Goal: Task Accomplishment & Management: Manage account settings

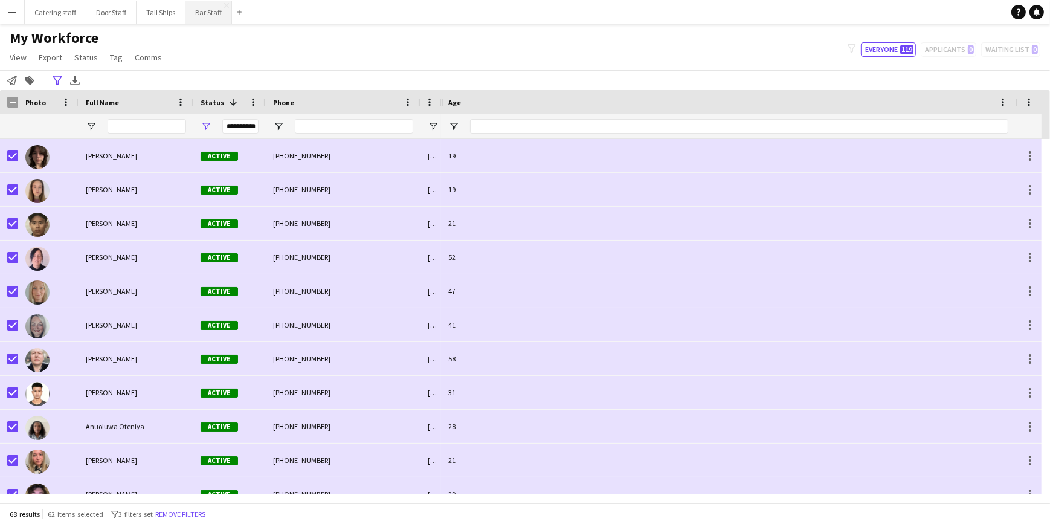
click at [206, 15] on button "Bar Staff Close" at bounding box center [209, 13] width 47 height 24
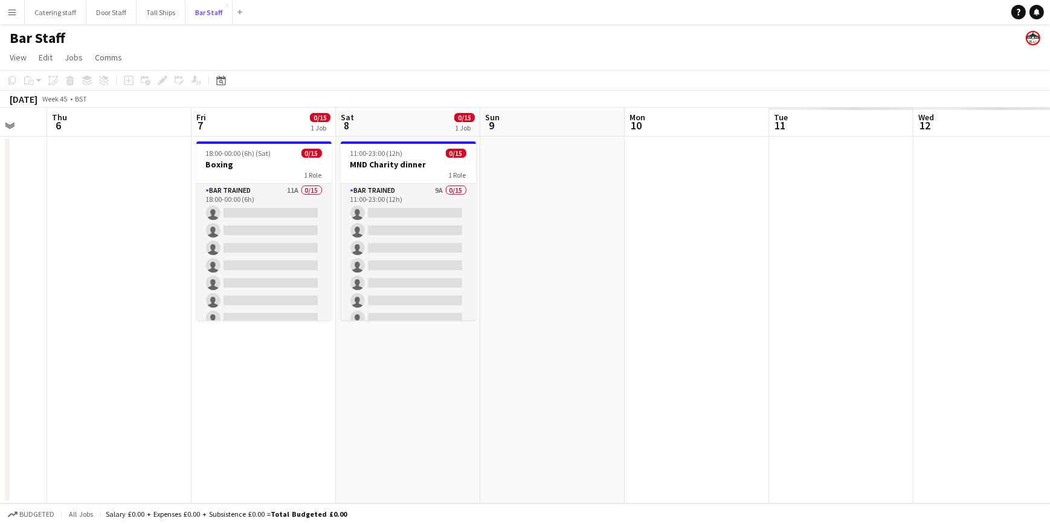
scroll to position [0, 375]
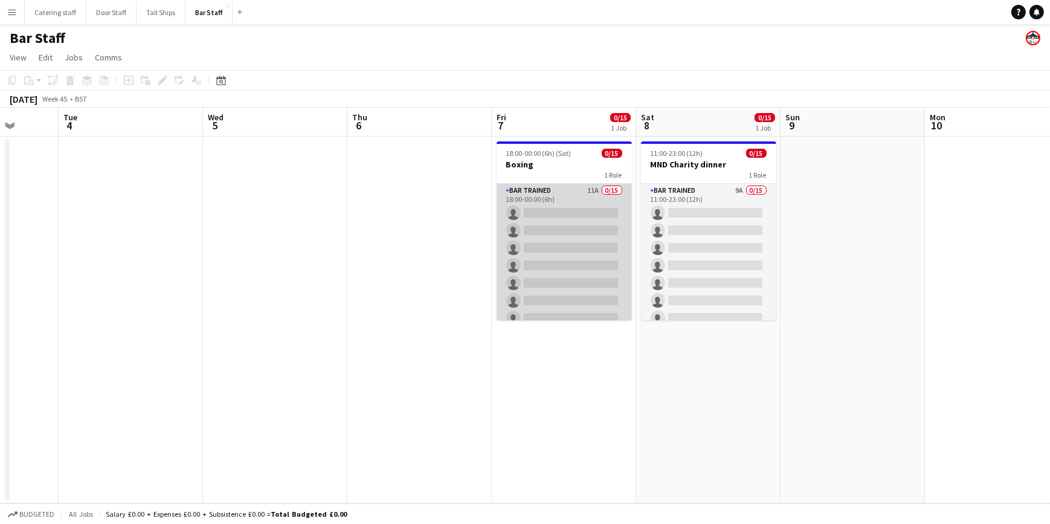
click at [564, 192] on app-card-role "Bar trained 11A 0/15 18:00-00:00 (6h) single-neutral-actions single-neutral-act…" at bounding box center [564, 327] width 135 height 286
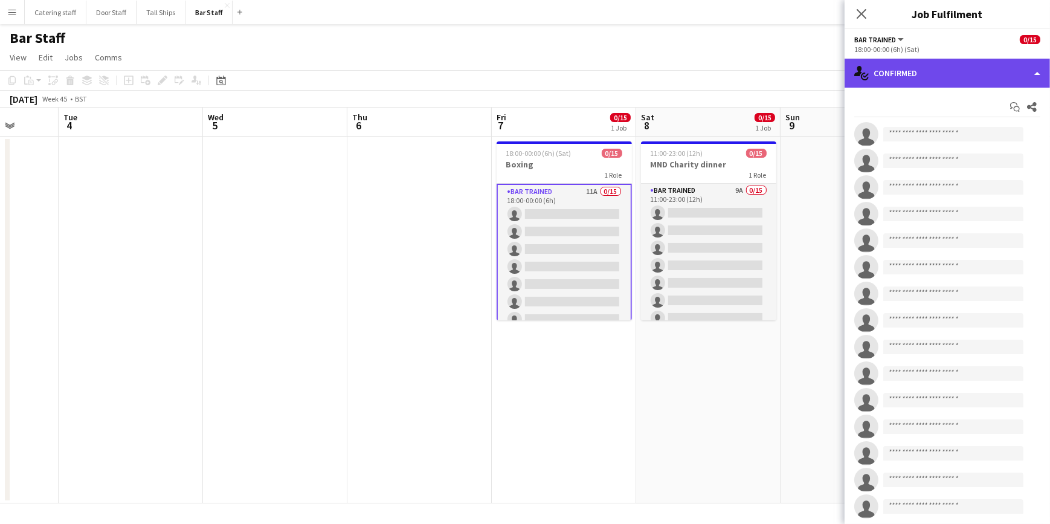
click at [995, 66] on div "single-neutral-actions-check-2 Confirmed" at bounding box center [947, 73] width 205 height 29
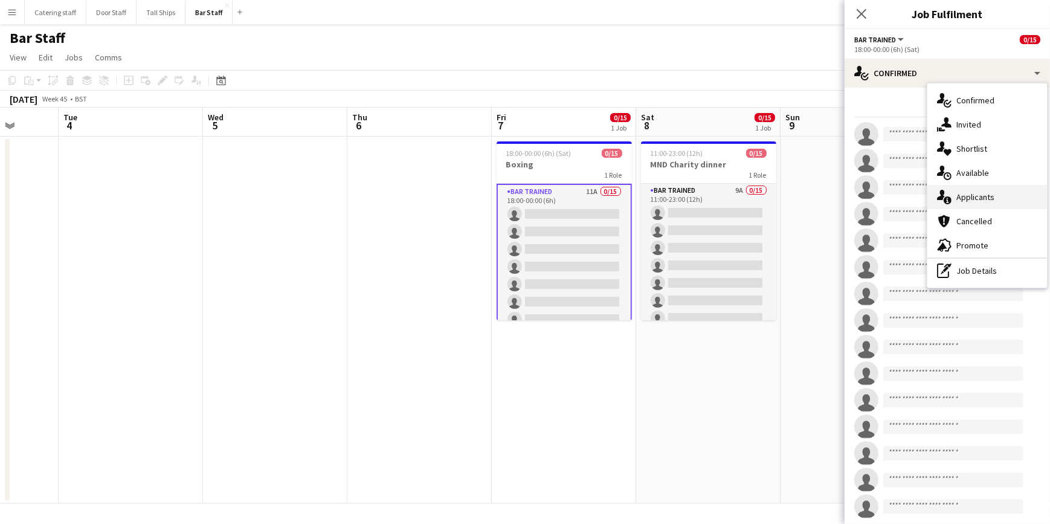
click at [952, 193] on div "single-neutral-actions-information Applicants" at bounding box center [988, 197] width 120 height 24
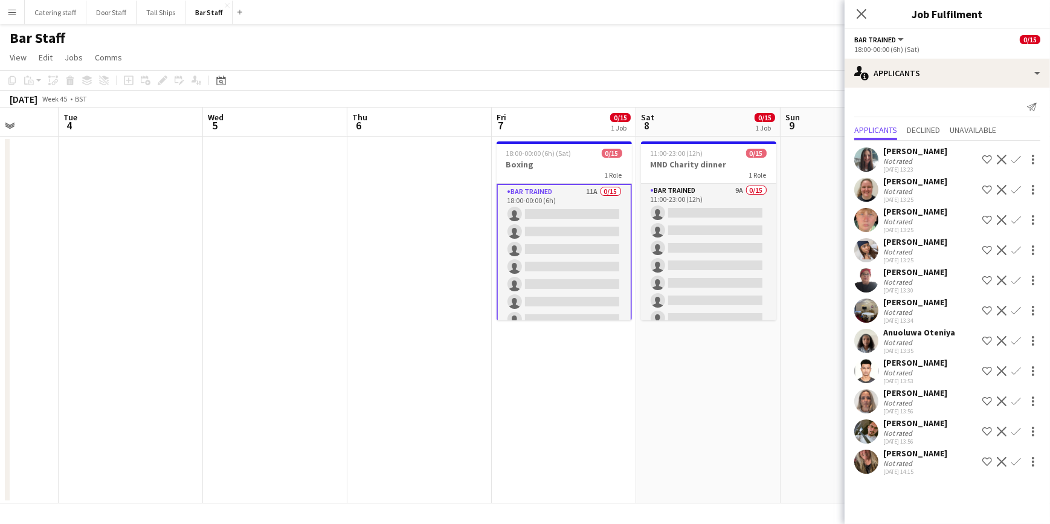
click at [1012, 194] on app-icon "Confirm" at bounding box center [1017, 190] width 10 height 10
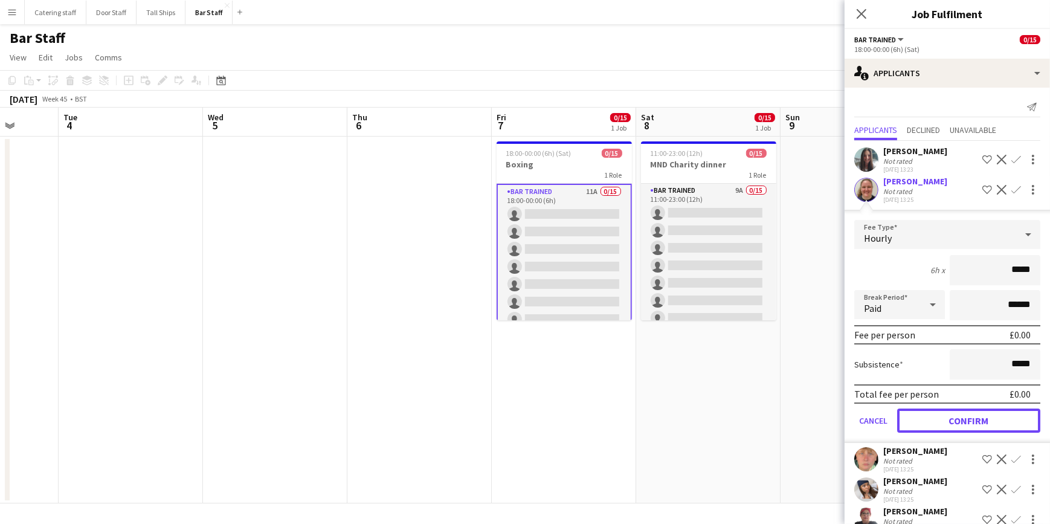
click at [1002, 426] on button "Confirm" at bounding box center [968, 421] width 143 height 24
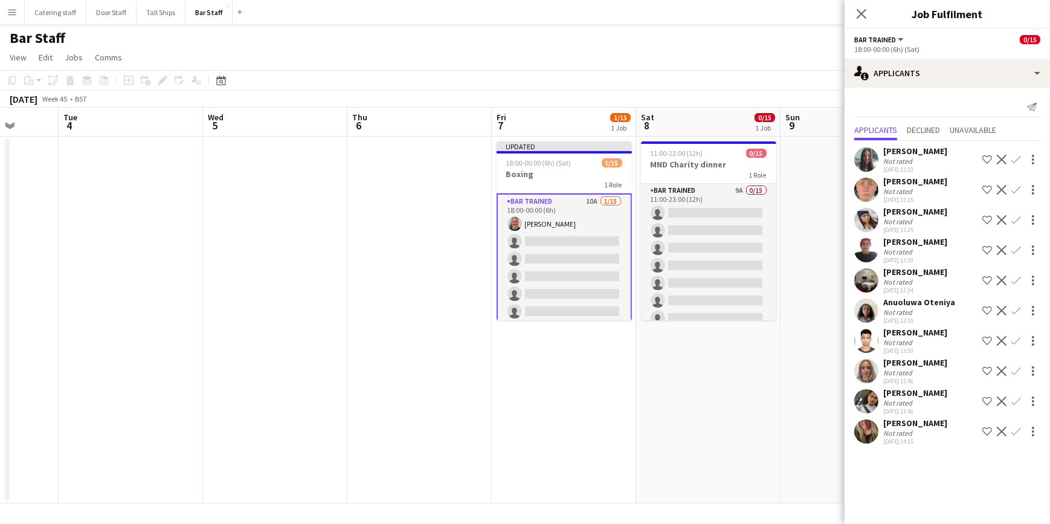
click at [1016, 186] on app-icon "Confirm" at bounding box center [1017, 190] width 10 height 10
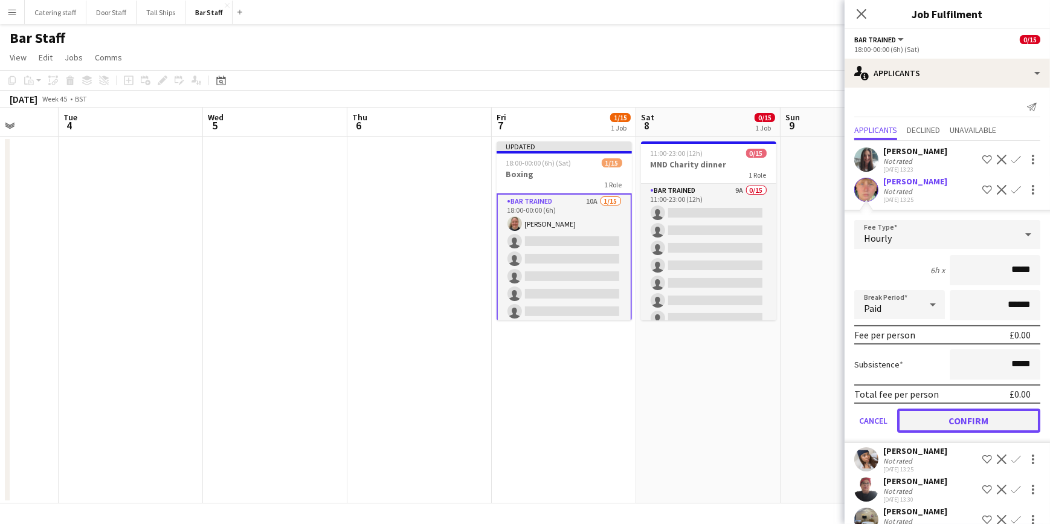
click at [971, 422] on button "Confirm" at bounding box center [968, 421] width 143 height 24
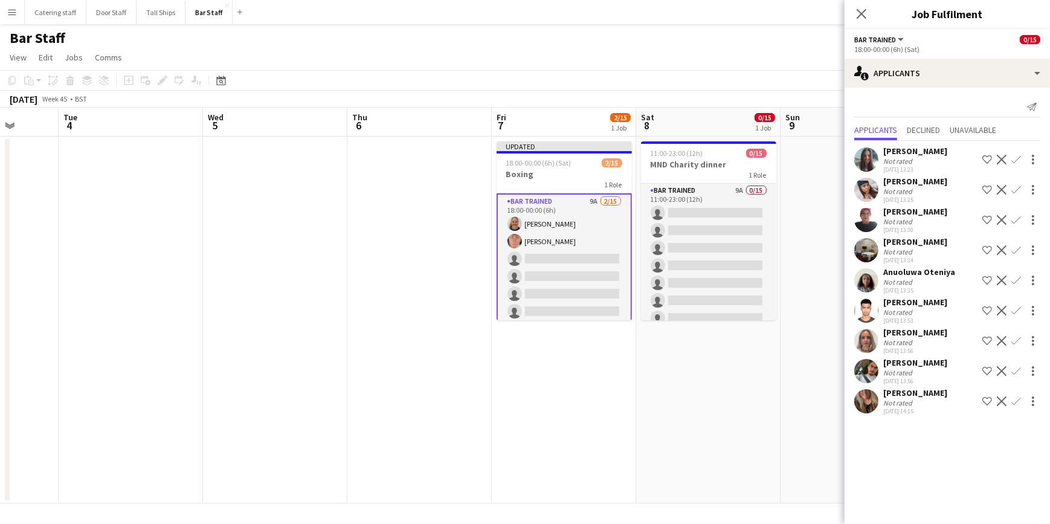
click at [1017, 400] on app-icon "Confirm" at bounding box center [1017, 401] width 10 height 10
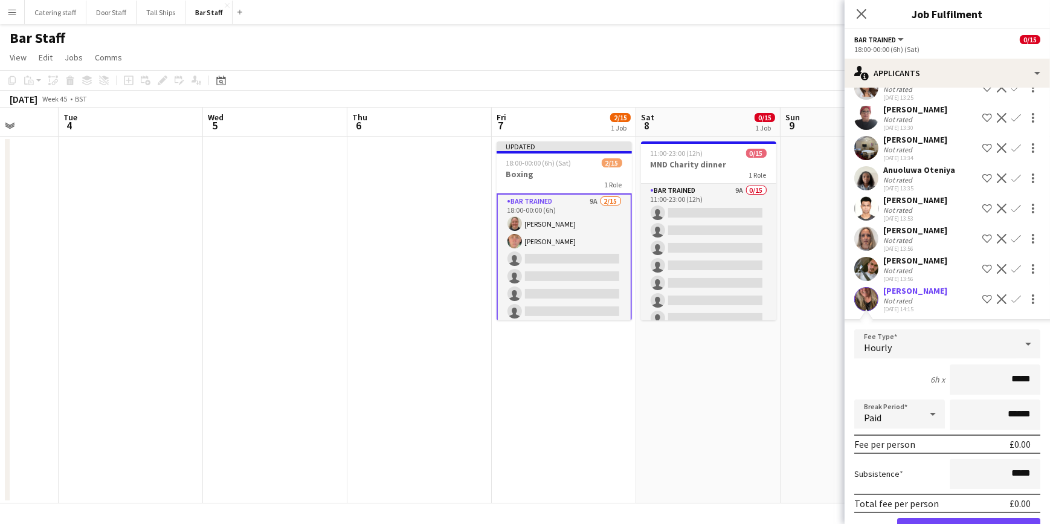
scroll to position [141, 0]
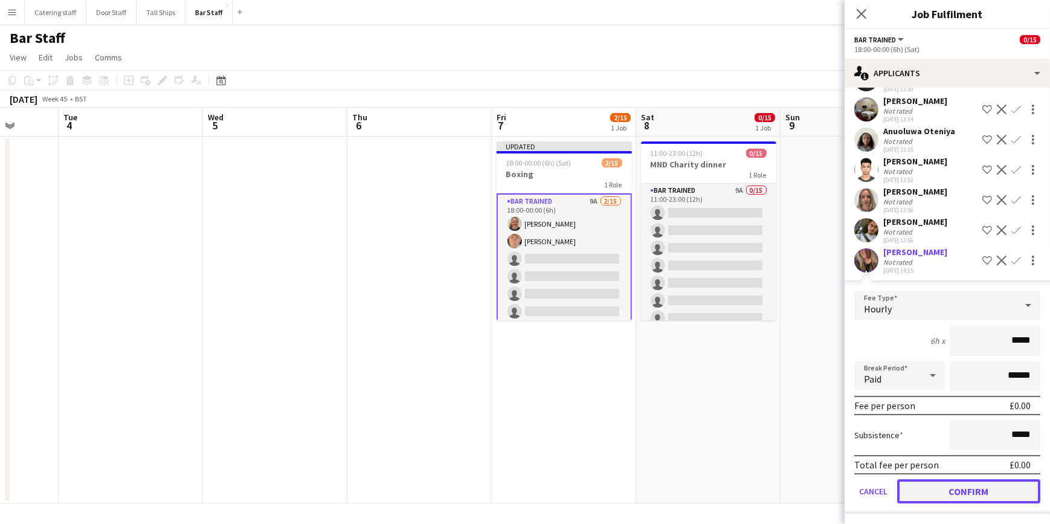
click at [978, 485] on button "Confirm" at bounding box center [968, 491] width 143 height 24
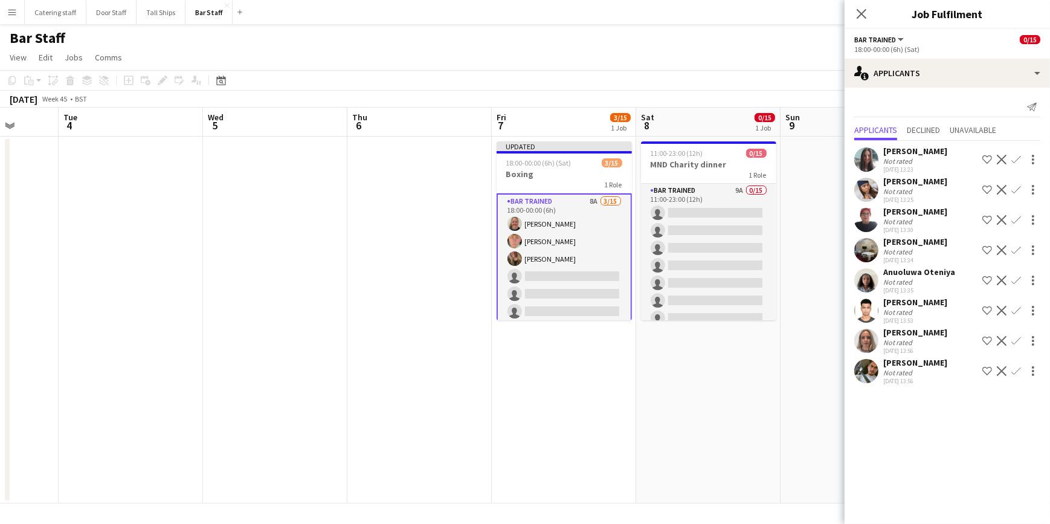
scroll to position [0, 0]
click at [1013, 372] on app-icon "Confirm" at bounding box center [1017, 371] width 10 height 10
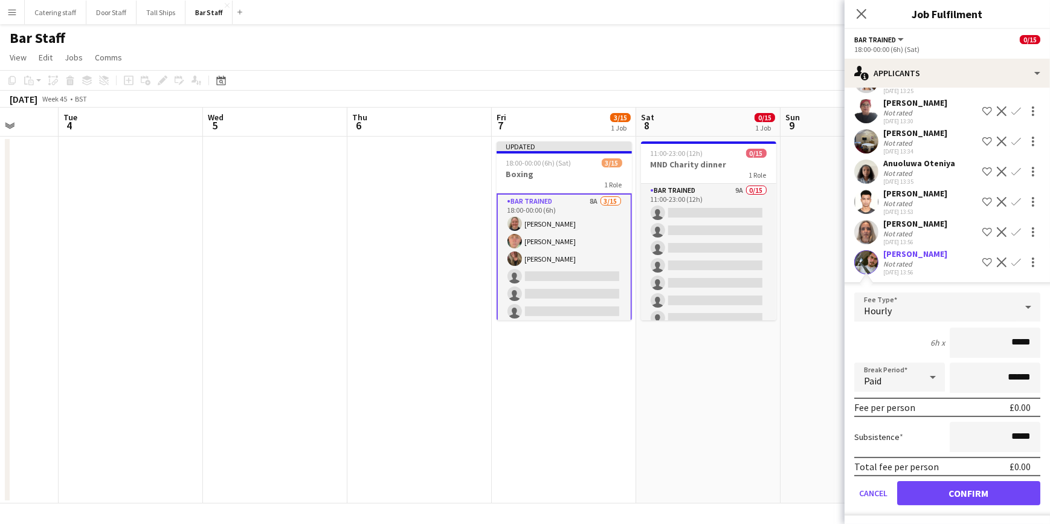
scroll to position [111, 0]
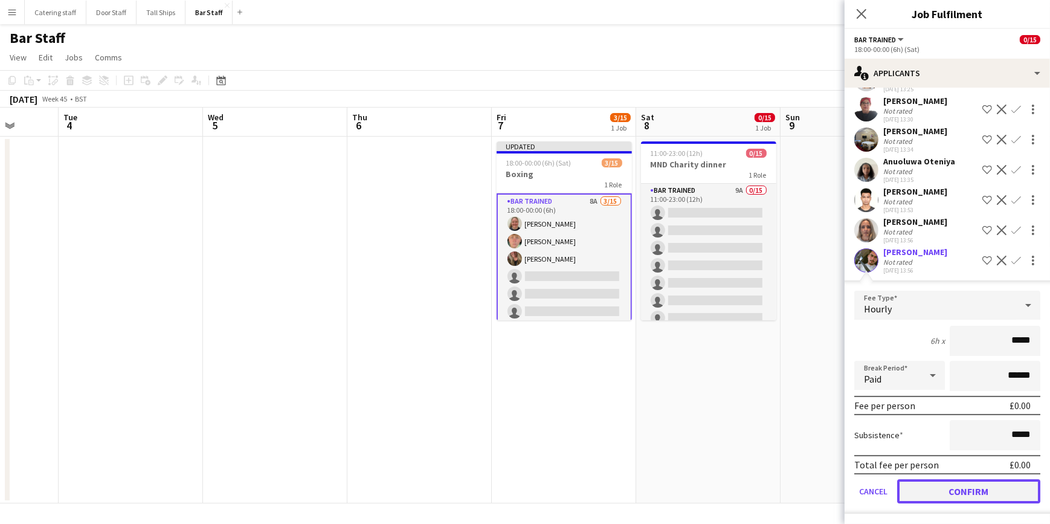
click at [966, 490] on button "Confirm" at bounding box center [968, 491] width 143 height 24
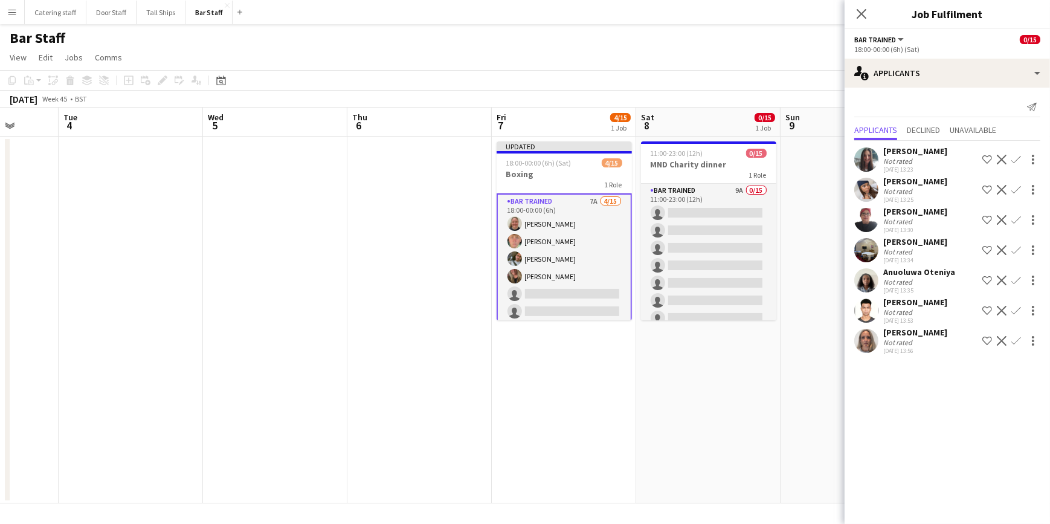
scroll to position [0, 0]
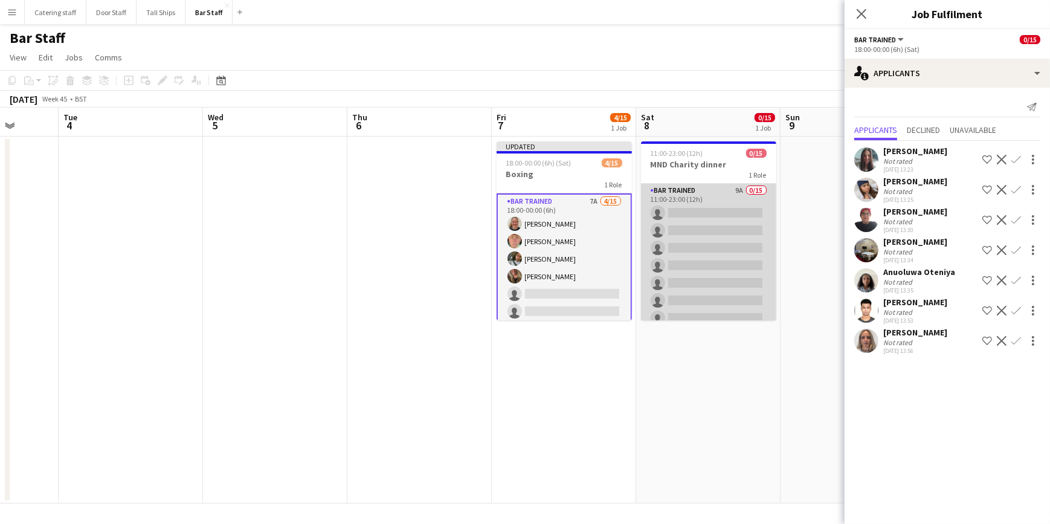
click at [714, 193] on app-card-role "Bar trained 9A 0/15 11:00-23:00 (12h) single-neutral-actions single-neutral-act…" at bounding box center [708, 327] width 135 height 286
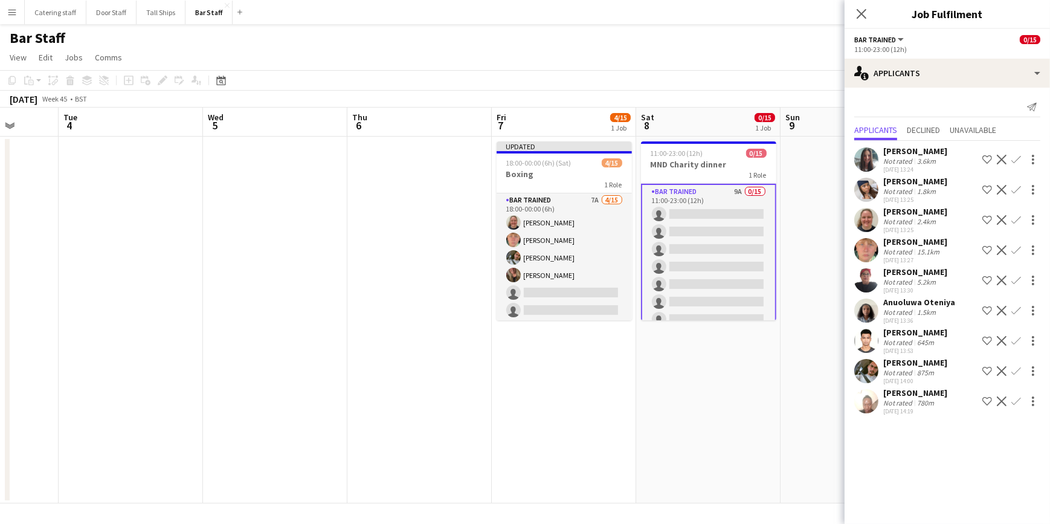
click at [1016, 224] on app-icon "Confirm" at bounding box center [1017, 220] width 10 height 10
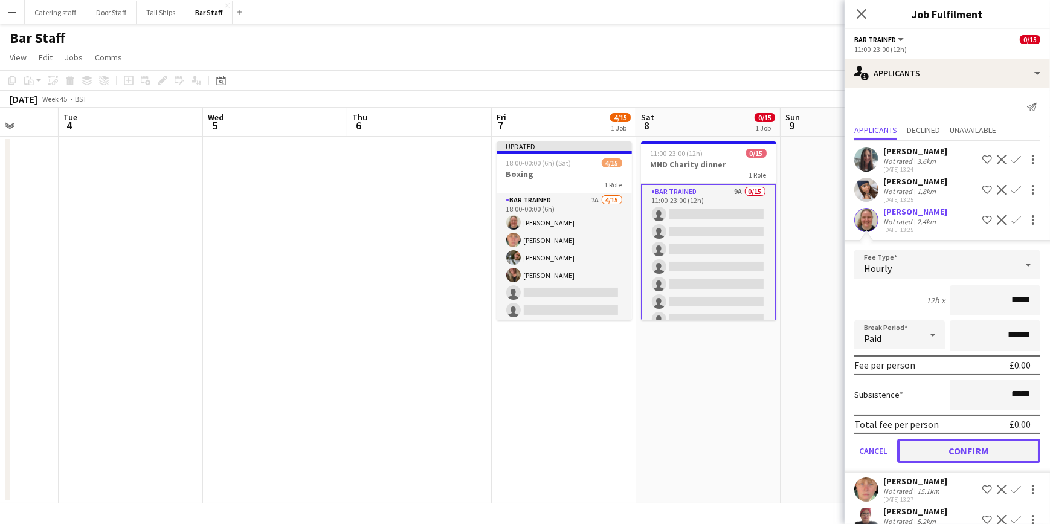
click at [974, 455] on button "Confirm" at bounding box center [968, 451] width 143 height 24
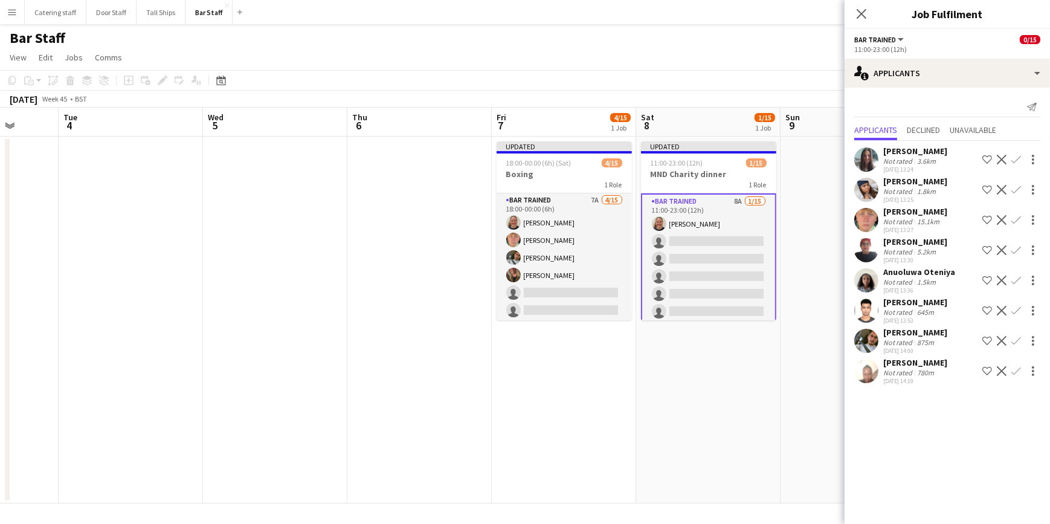
click at [1019, 222] on app-icon "Confirm" at bounding box center [1017, 220] width 10 height 10
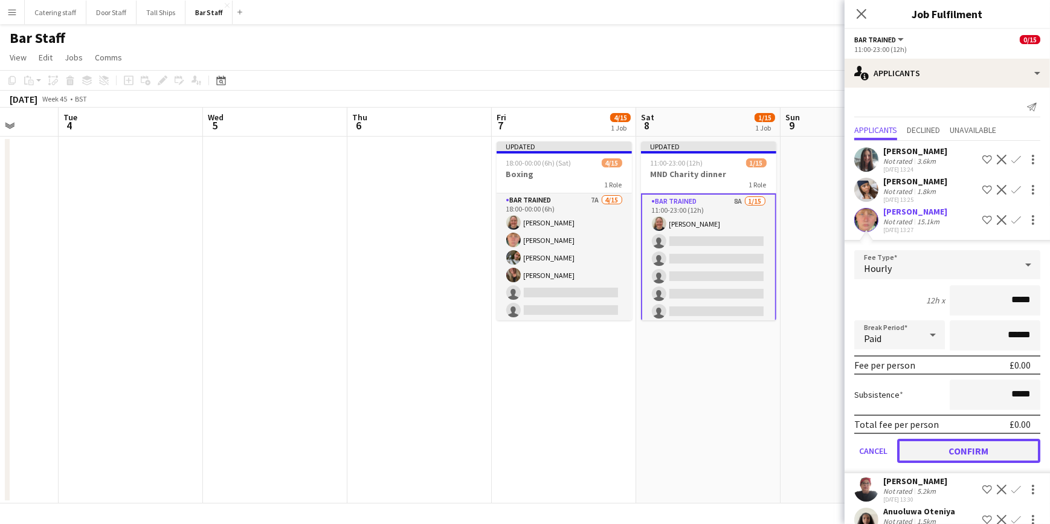
click at [984, 453] on button "Confirm" at bounding box center [968, 451] width 143 height 24
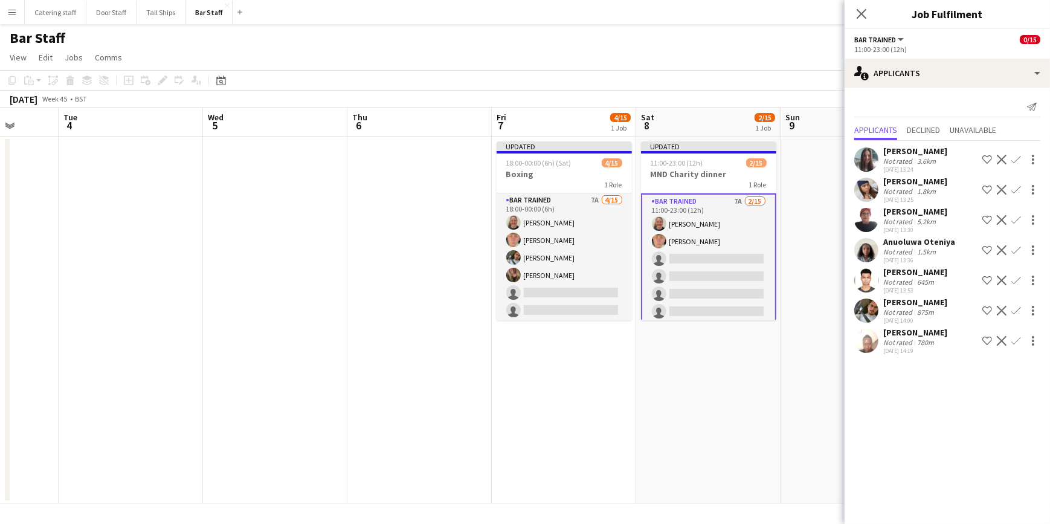
click at [1018, 340] on app-icon "Confirm" at bounding box center [1017, 341] width 10 height 10
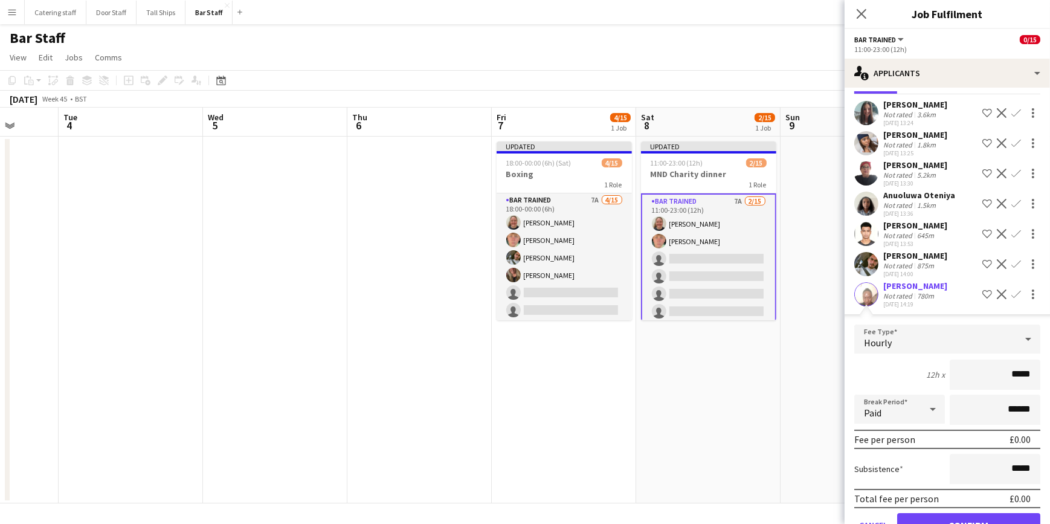
scroll to position [80, 0]
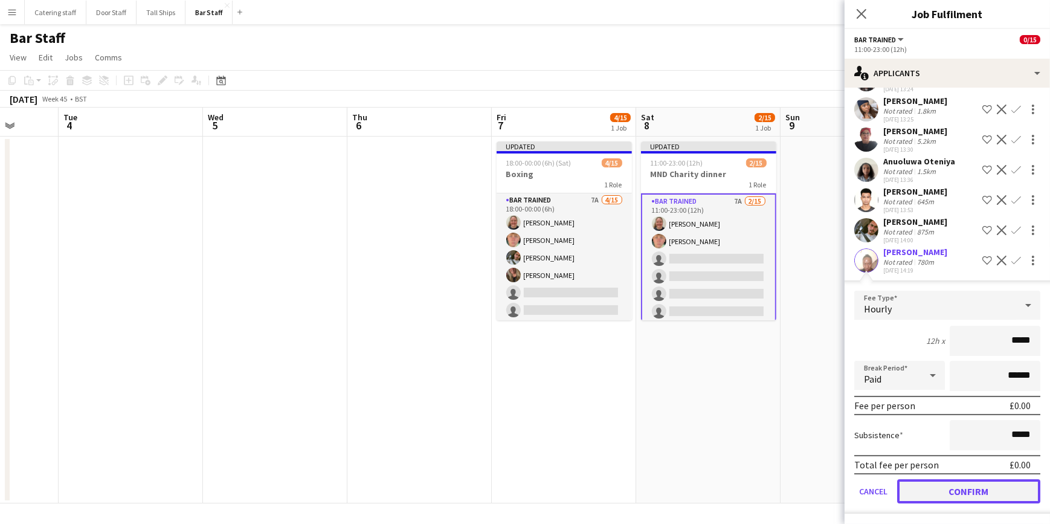
click at [954, 490] on button "Confirm" at bounding box center [968, 491] width 143 height 24
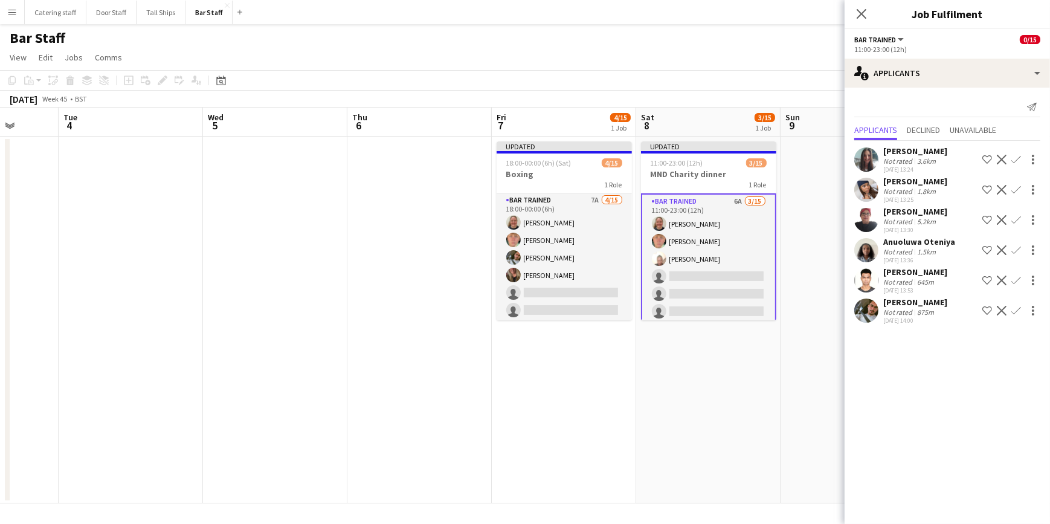
click at [1016, 309] on app-icon "Confirm" at bounding box center [1017, 311] width 10 height 10
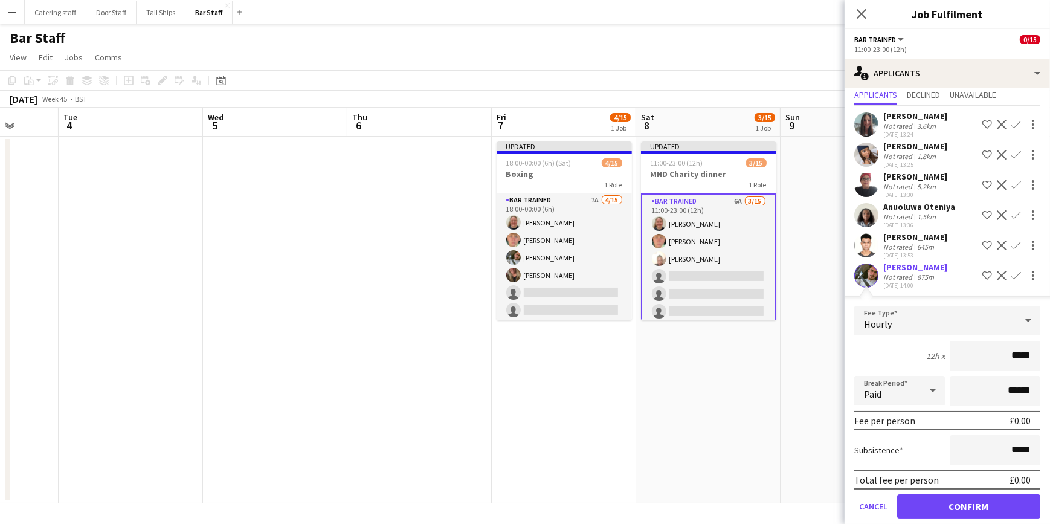
scroll to position [50, 0]
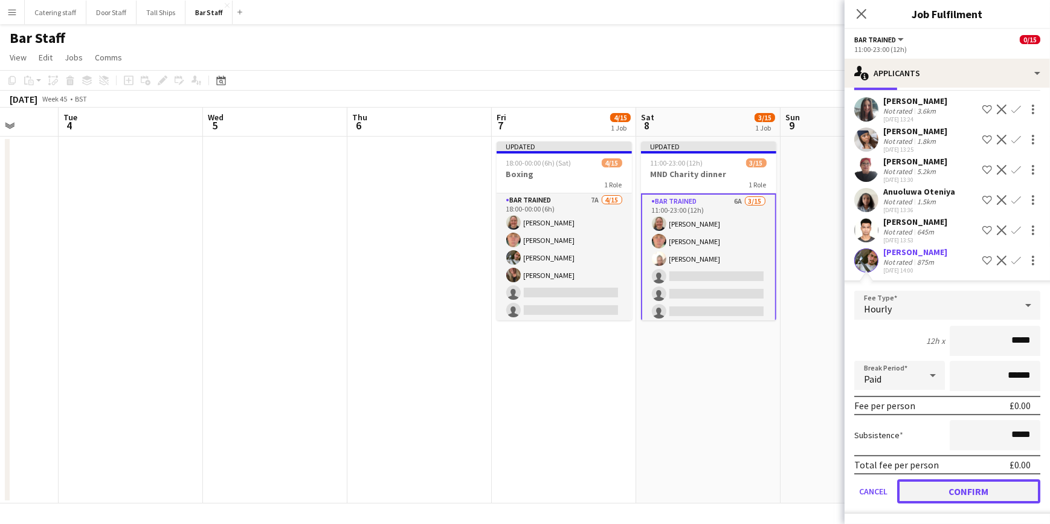
click at [969, 492] on button "Confirm" at bounding box center [968, 491] width 143 height 24
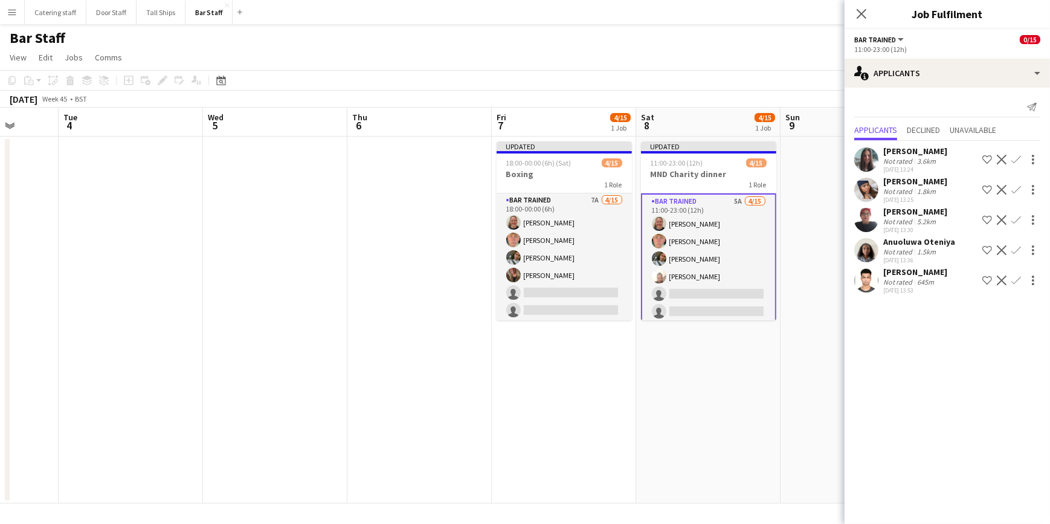
scroll to position [0, 0]
click at [822, 340] on app-date-cell at bounding box center [853, 320] width 144 height 367
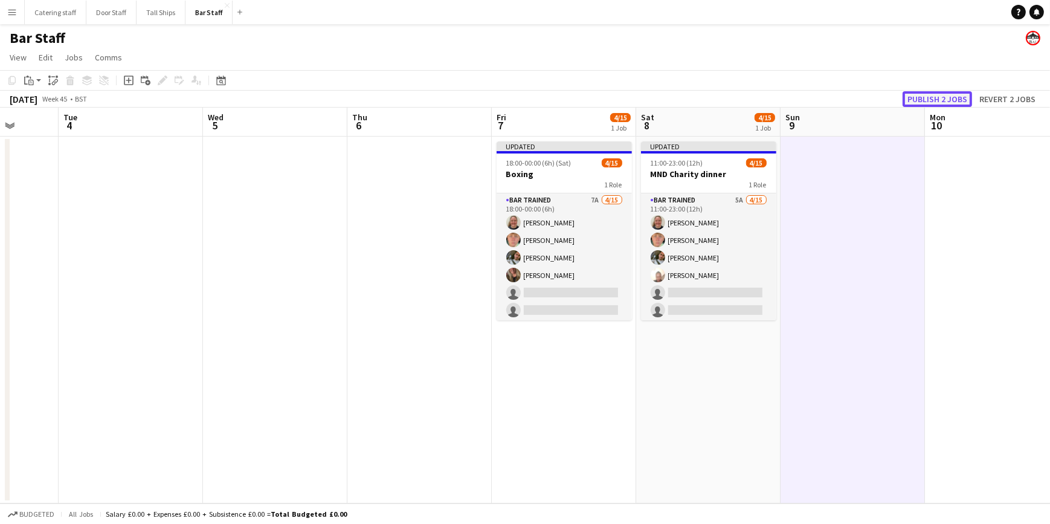
click at [937, 94] on button "Publish 2 jobs" at bounding box center [937, 99] width 69 height 16
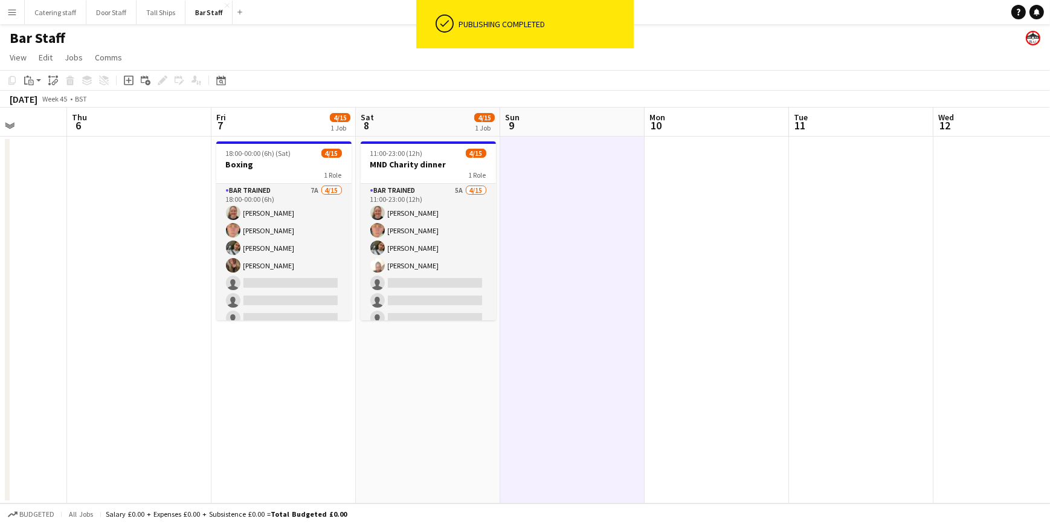
scroll to position [0, 538]
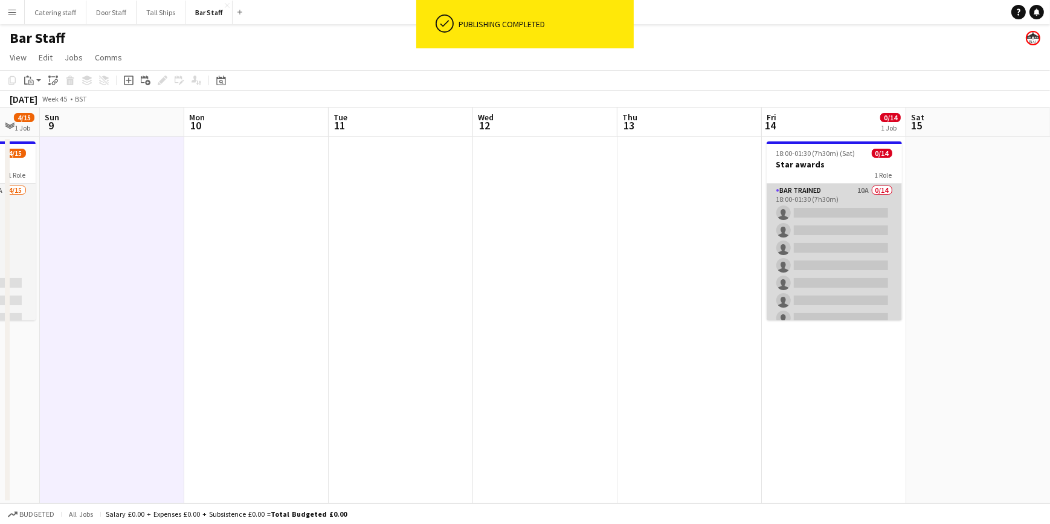
click at [850, 191] on app-card-role "Bar trained 10A 0/14 18:00-01:30 (7h30m) single-neutral-actions single-neutral-…" at bounding box center [834, 318] width 135 height 269
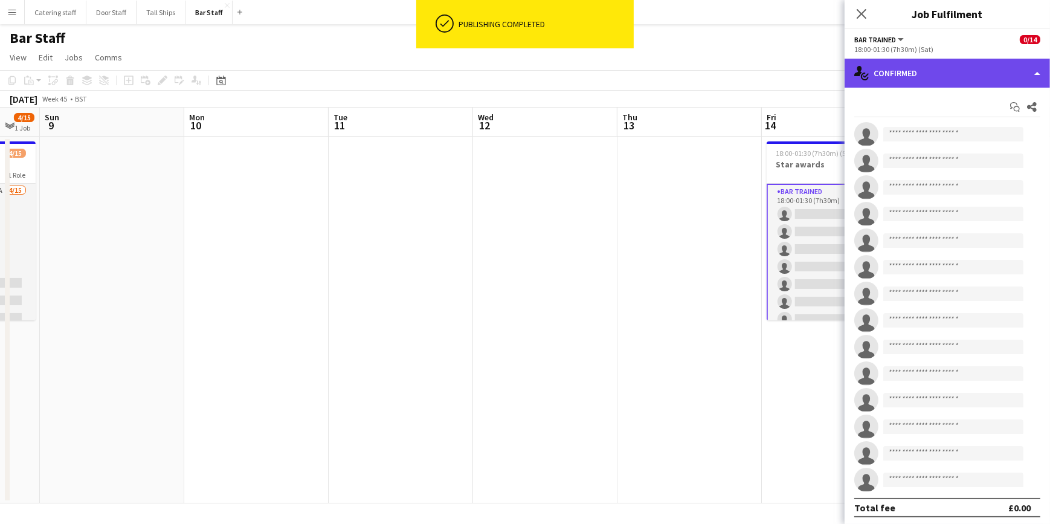
click at [954, 82] on div "single-neutral-actions-check-2 Confirmed" at bounding box center [947, 73] width 205 height 29
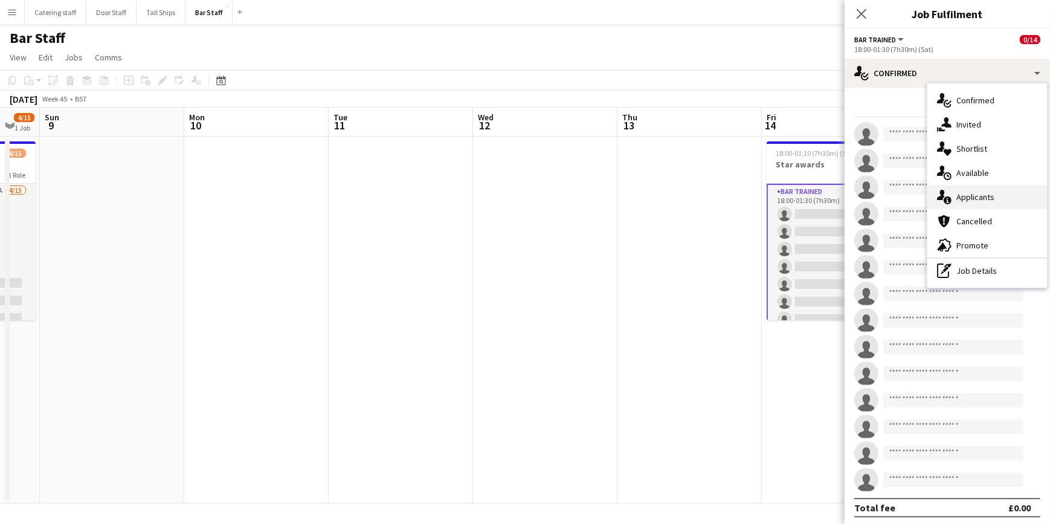
click at [984, 201] on span "Applicants" at bounding box center [976, 197] width 38 height 11
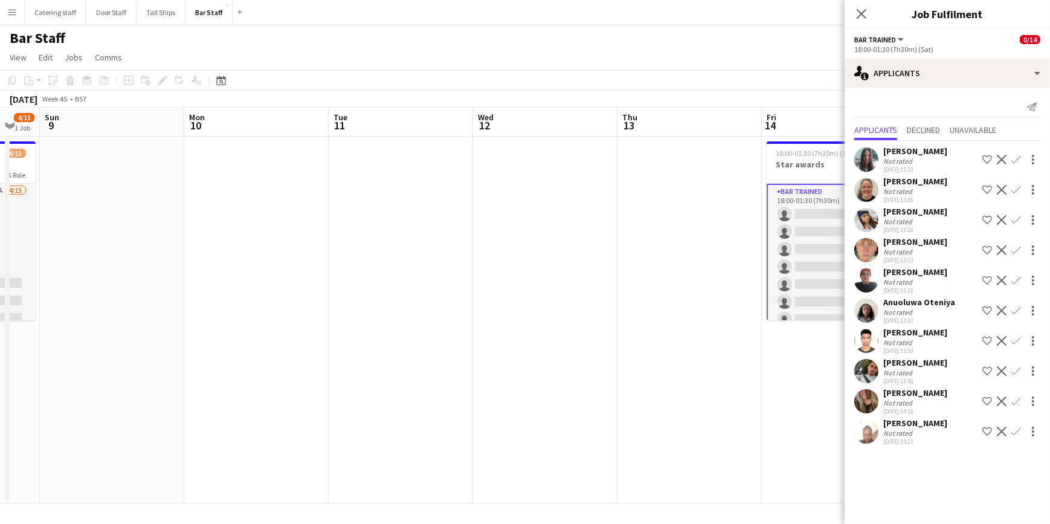
click at [1017, 195] on app-icon "Confirm" at bounding box center [1017, 190] width 10 height 10
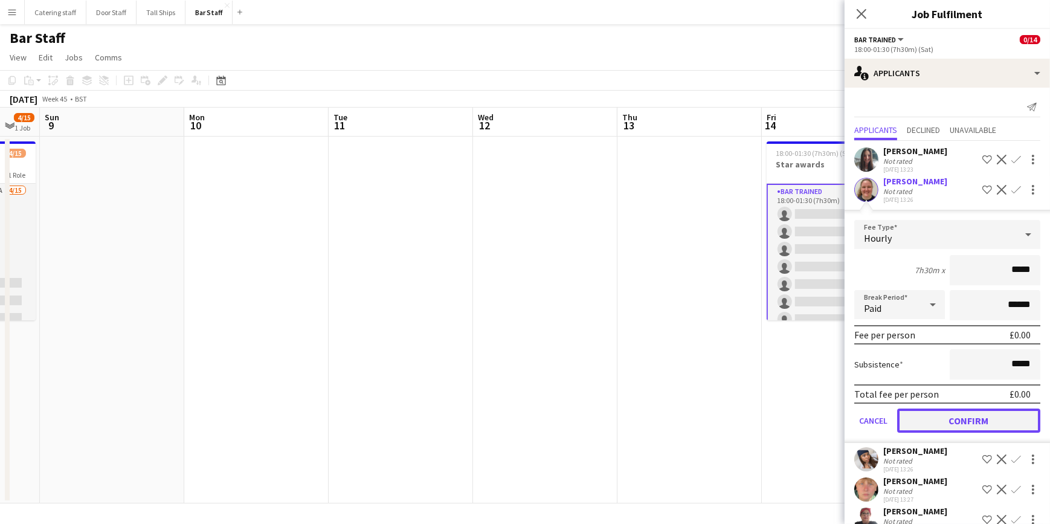
click at [989, 428] on button "Confirm" at bounding box center [968, 421] width 143 height 24
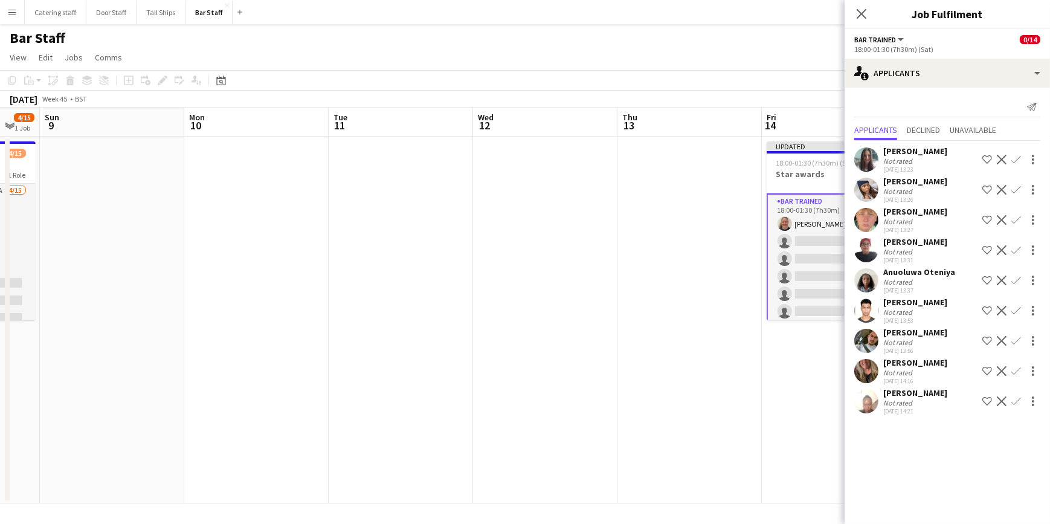
click at [1018, 219] on app-icon "Confirm" at bounding box center [1017, 220] width 10 height 10
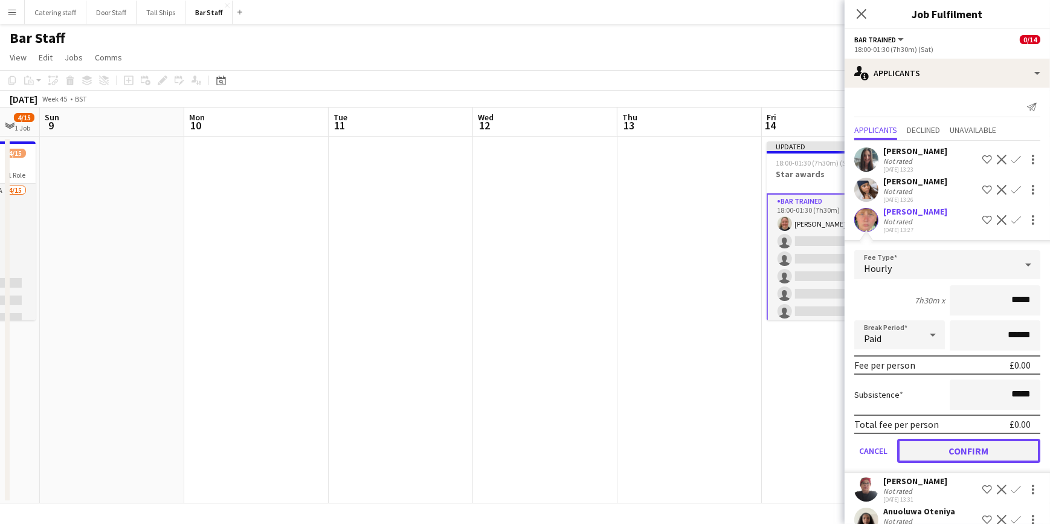
click at [987, 445] on button "Confirm" at bounding box center [968, 451] width 143 height 24
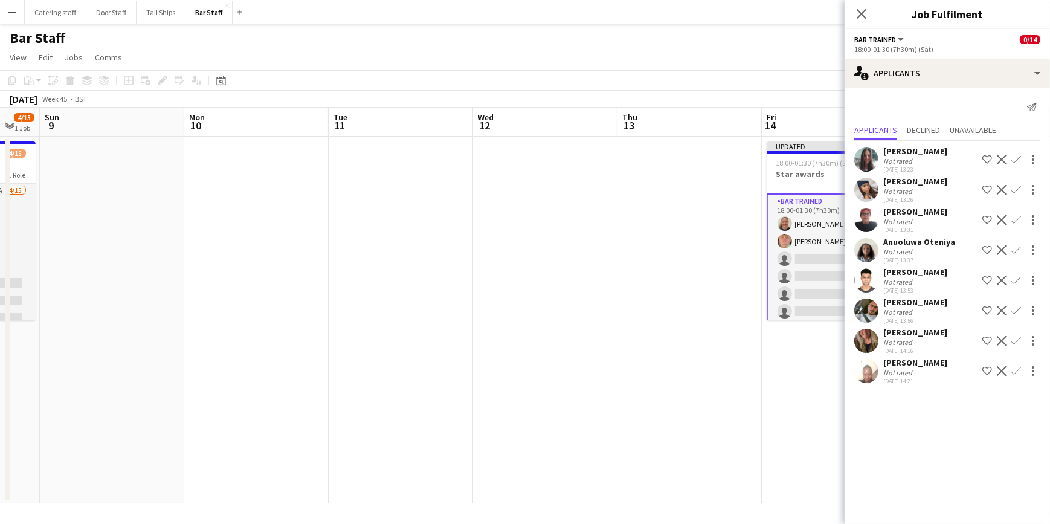
click at [1013, 370] on app-icon "Confirm" at bounding box center [1017, 371] width 10 height 10
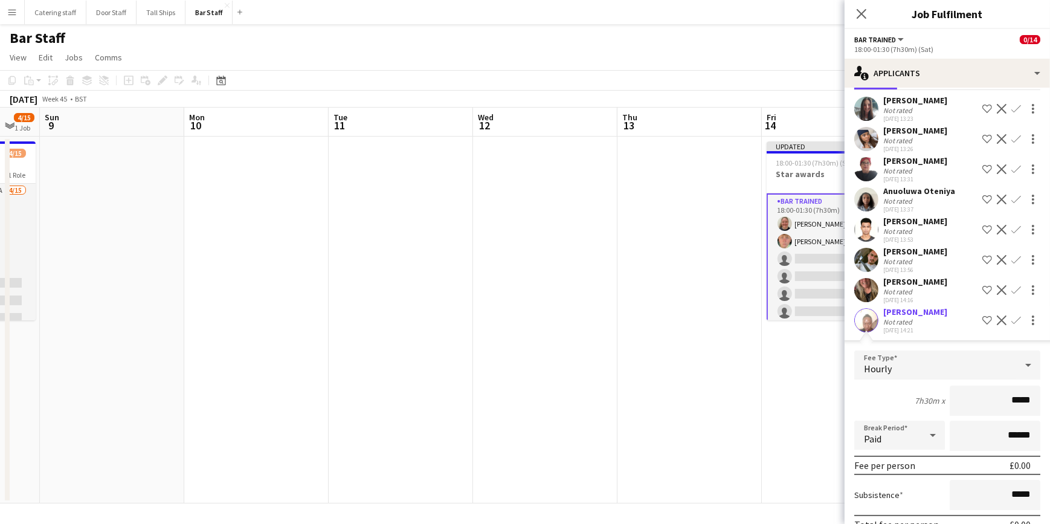
scroll to position [111, 0]
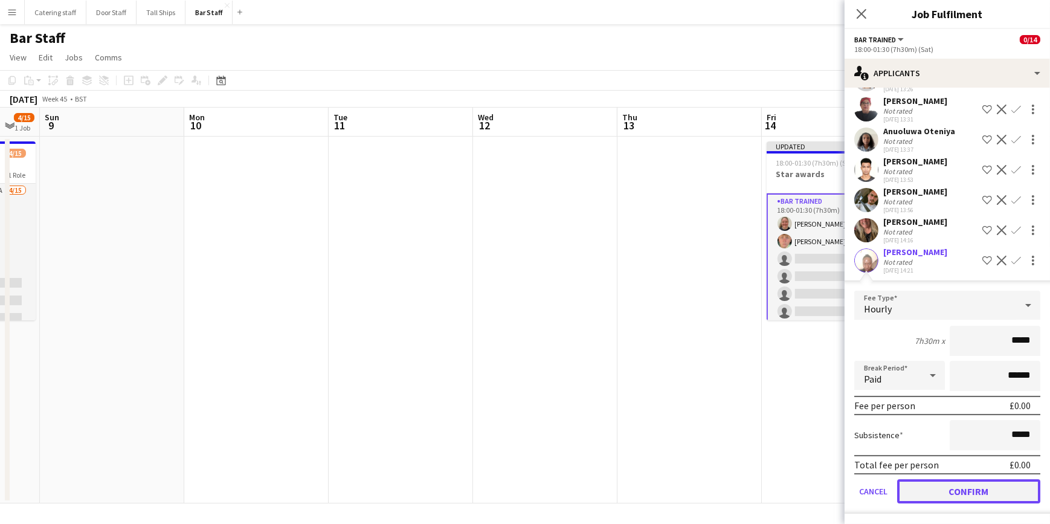
click at [972, 489] on button "Confirm" at bounding box center [968, 491] width 143 height 24
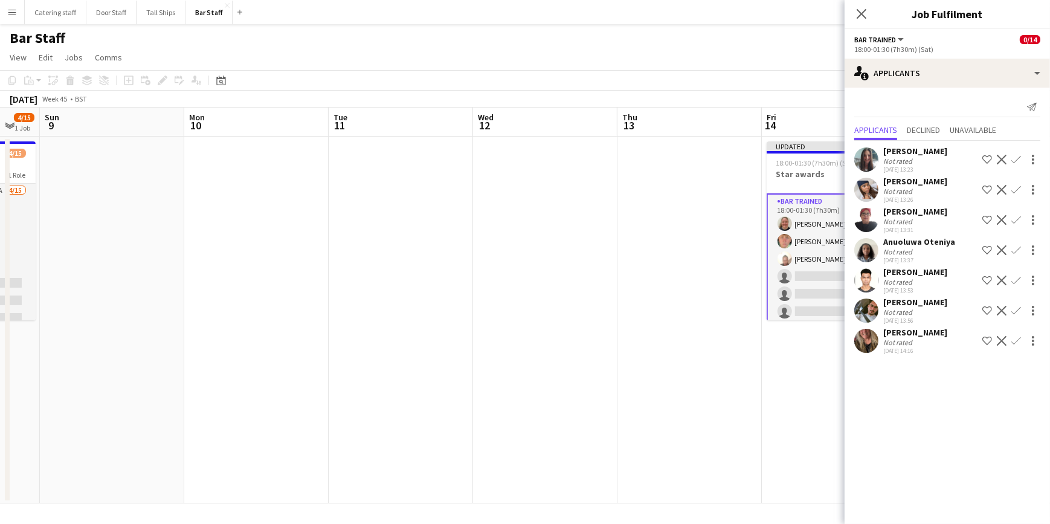
click at [1014, 337] on app-icon "Confirm" at bounding box center [1017, 341] width 10 height 10
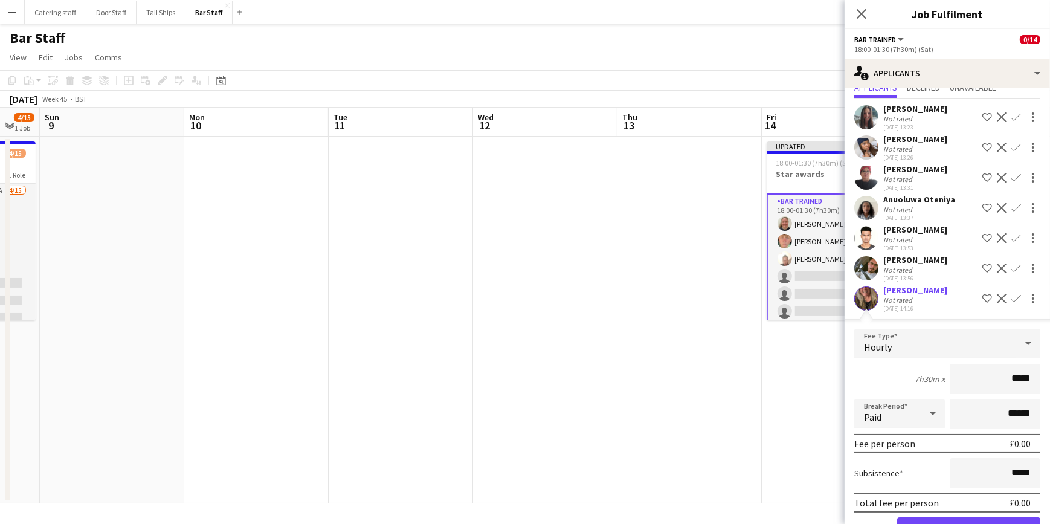
scroll to position [80, 0]
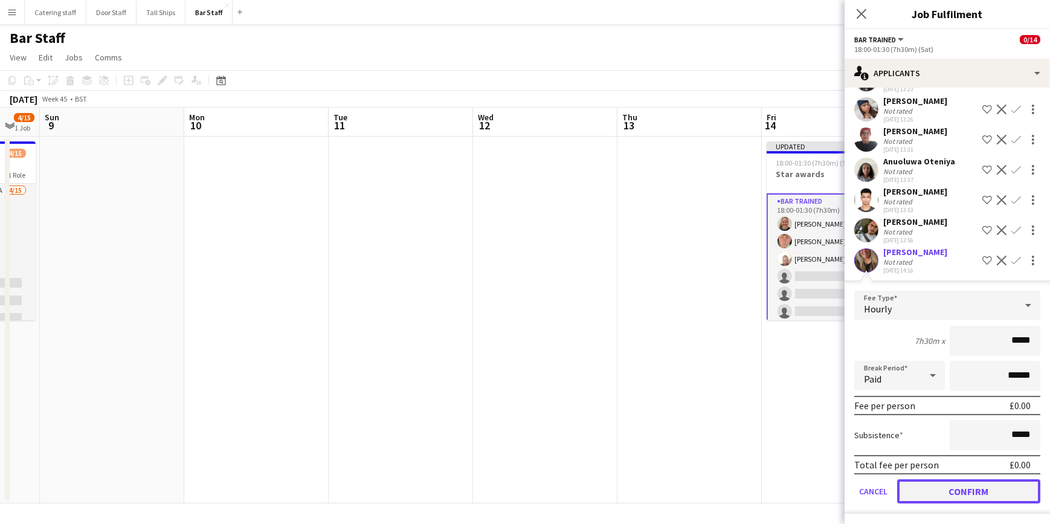
click at [974, 485] on button "Confirm" at bounding box center [968, 491] width 143 height 24
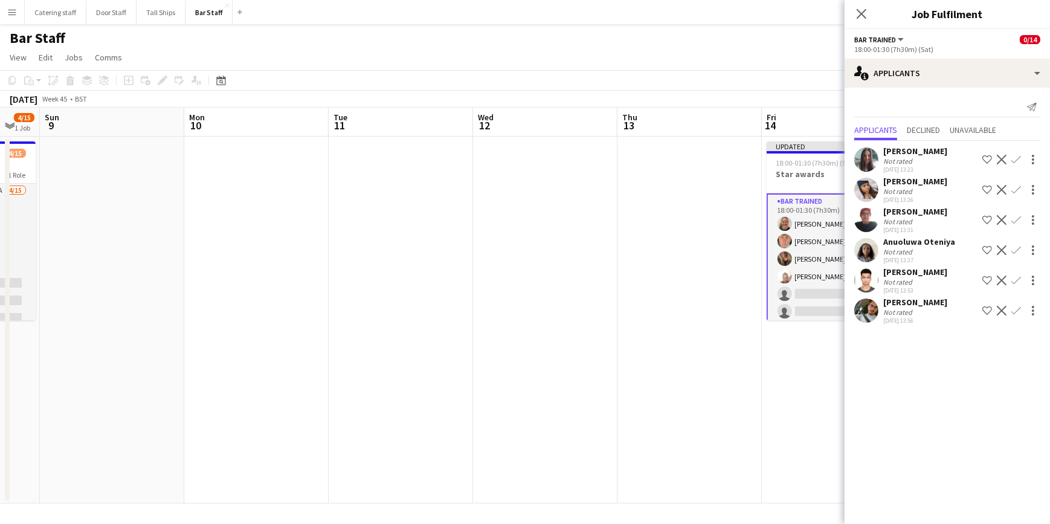
scroll to position [0, 0]
click at [809, 383] on app-date-cell "Updated 18:00-01:30 (7h30m) (Sat) 4/14 Star awards 1 Role Bar trained 6A [DATE]…" at bounding box center [834, 320] width 144 height 367
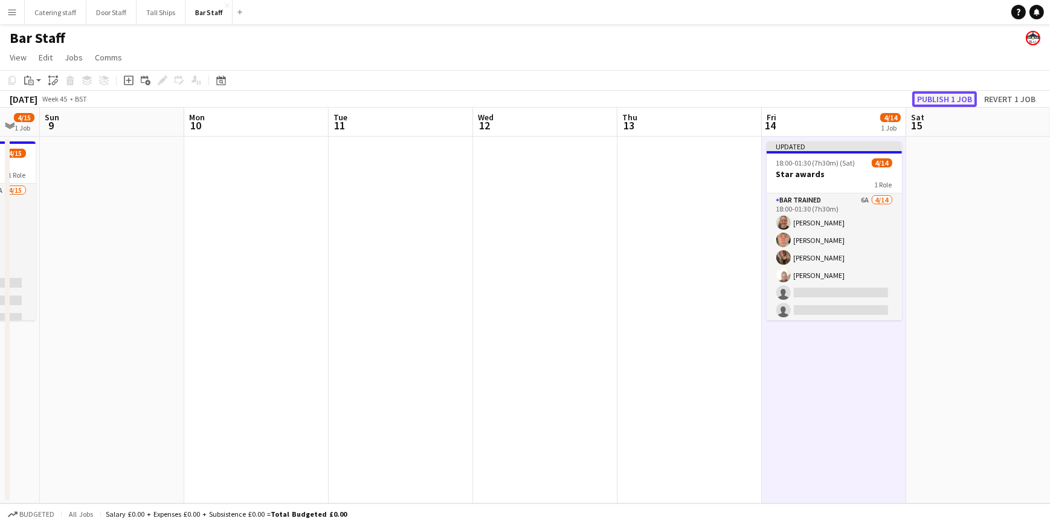
click at [962, 99] on button "Publish 1 job" at bounding box center [945, 99] width 65 height 16
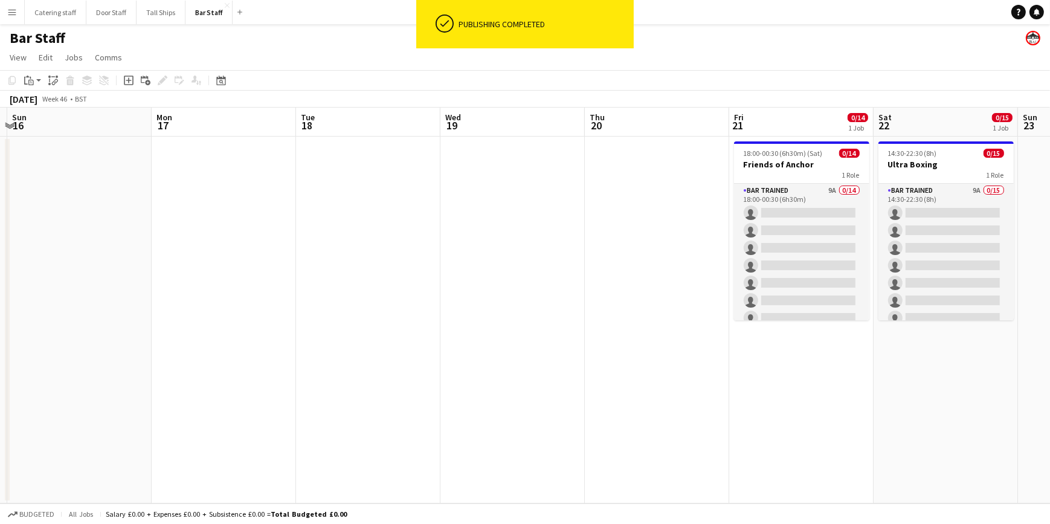
scroll to position [0, 357]
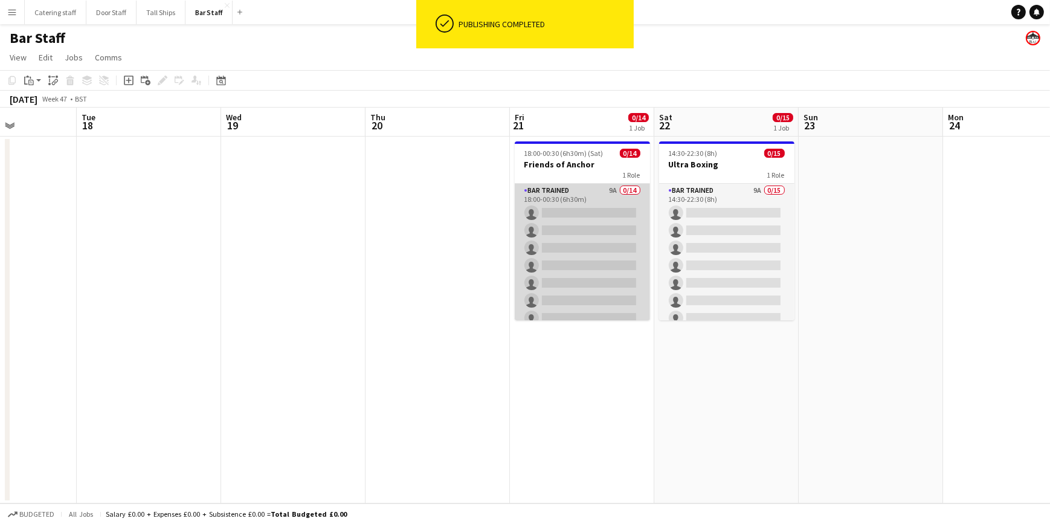
click at [592, 196] on app-card-role "Bar trained 9A 0/14 18:00-00:30 (6h30m) single-neutral-actions single-neutral-a…" at bounding box center [582, 318] width 135 height 269
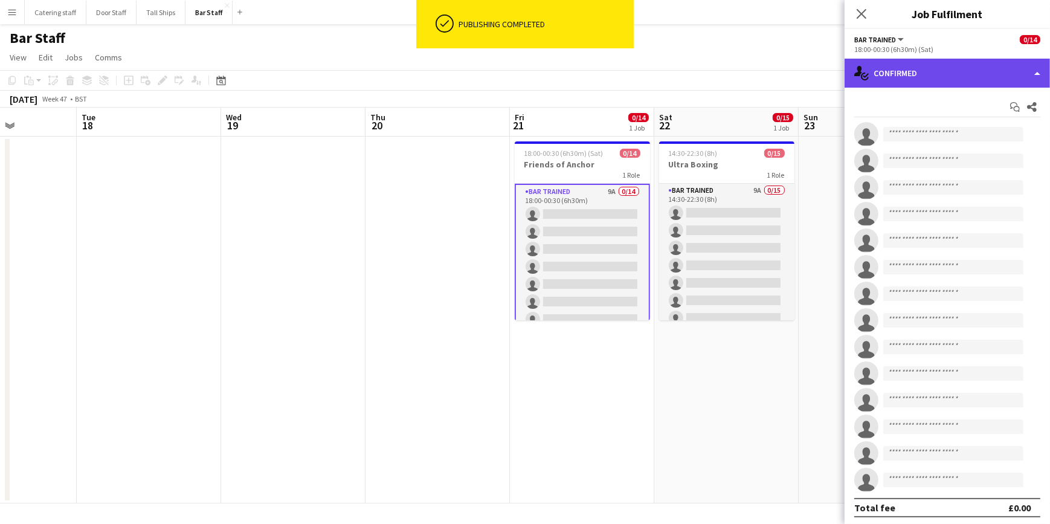
click at [939, 64] on div "single-neutral-actions-check-2 Confirmed" at bounding box center [947, 73] width 205 height 29
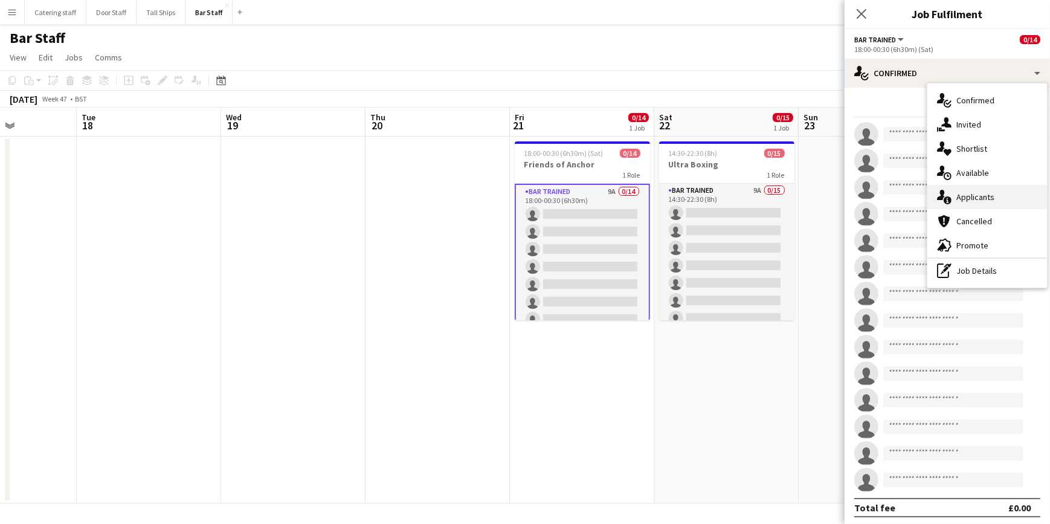
click at [966, 202] on div "single-neutral-actions-information Applicants" at bounding box center [988, 197] width 120 height 24
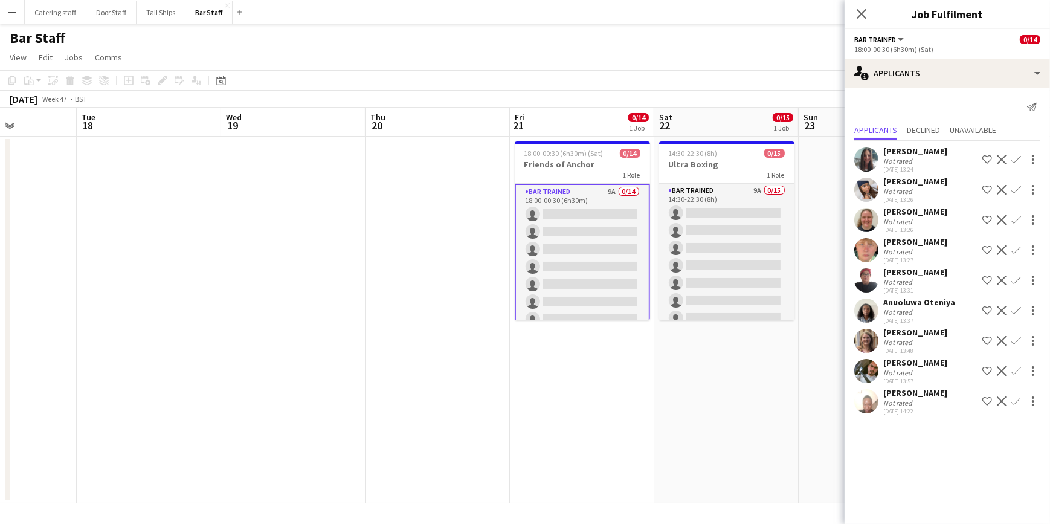
click at [1015, 225] on app-icon "Confirm" at bounding box center [1017, 220] width 10 height 10
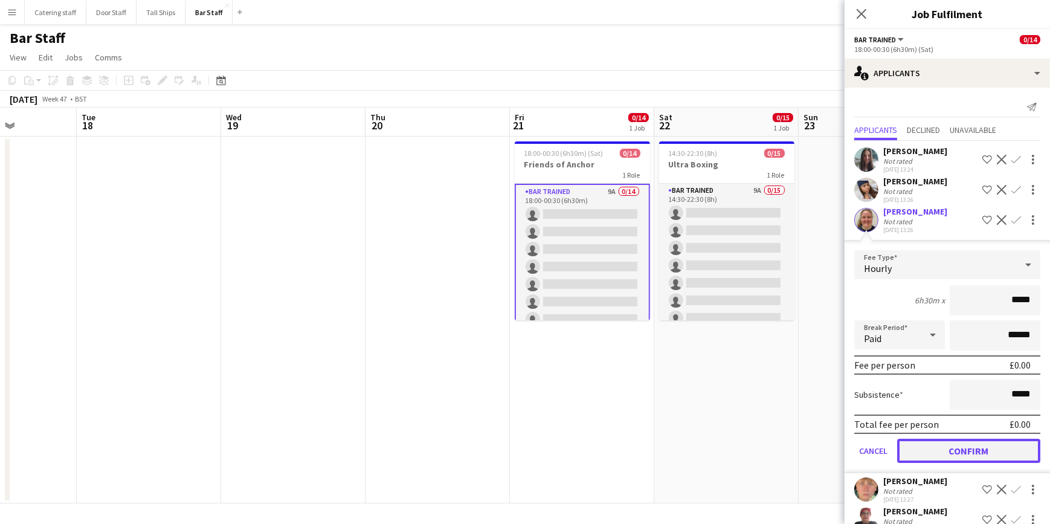
click at [973, 454] on button "Confirm" at bounding box center [968, 451] width 143 height 24
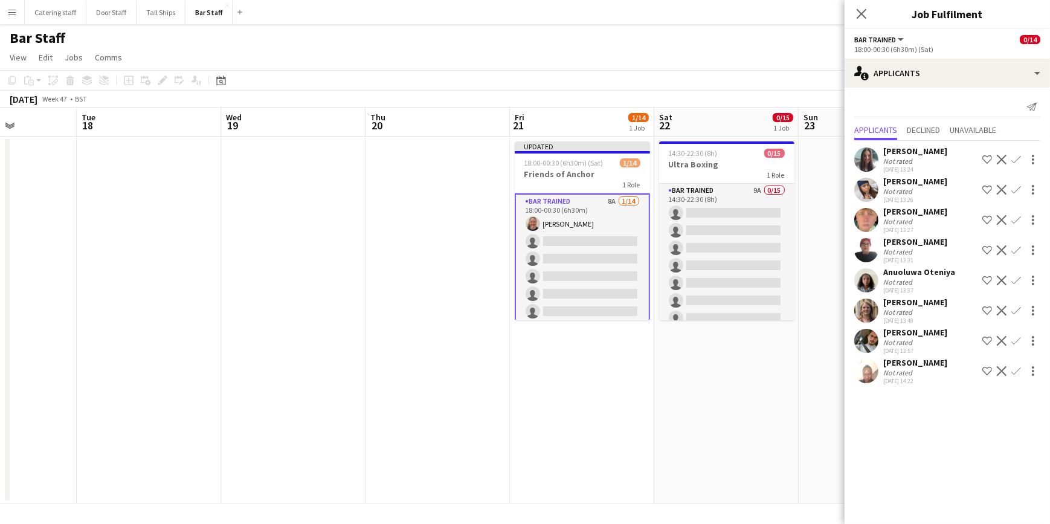
click at [1015, 218] on app-icon "Confirm" at bounding box center [1017, 220] width 10 height 10
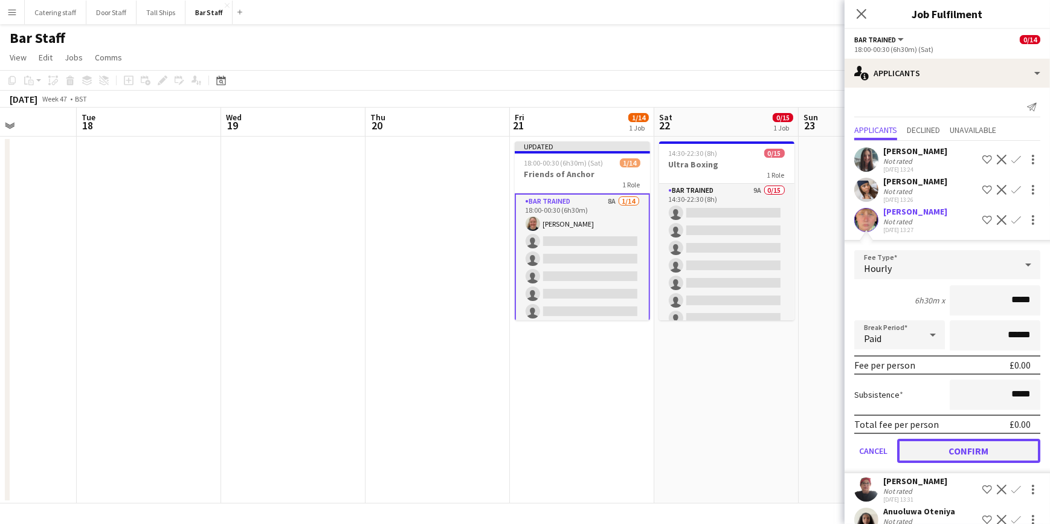
click at [960, 447] on button "Confirm" at bounding box center [968, 451] width 143 height 24
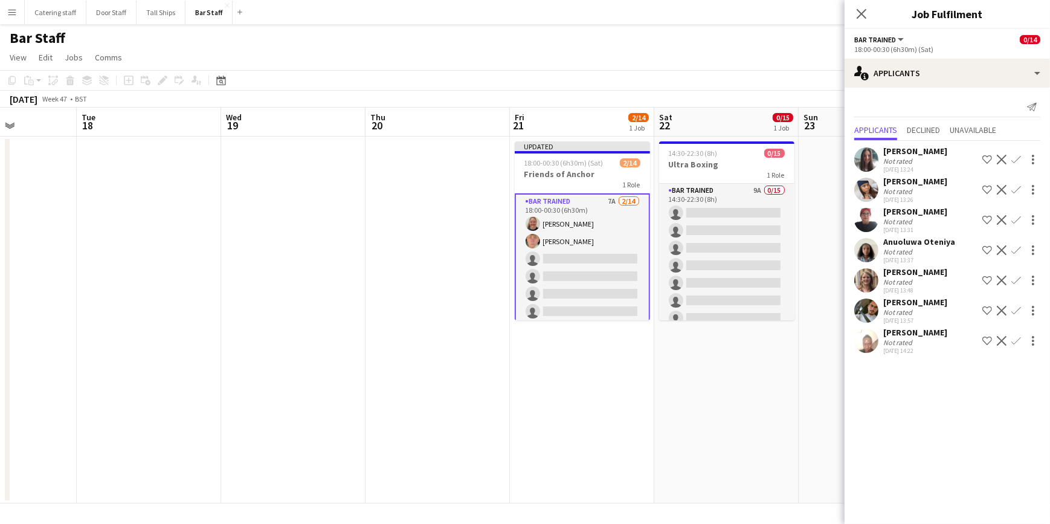
click at [1015, 340] on app-icon "Confirm" at bounding box center [1017, 341] width 10 height 10
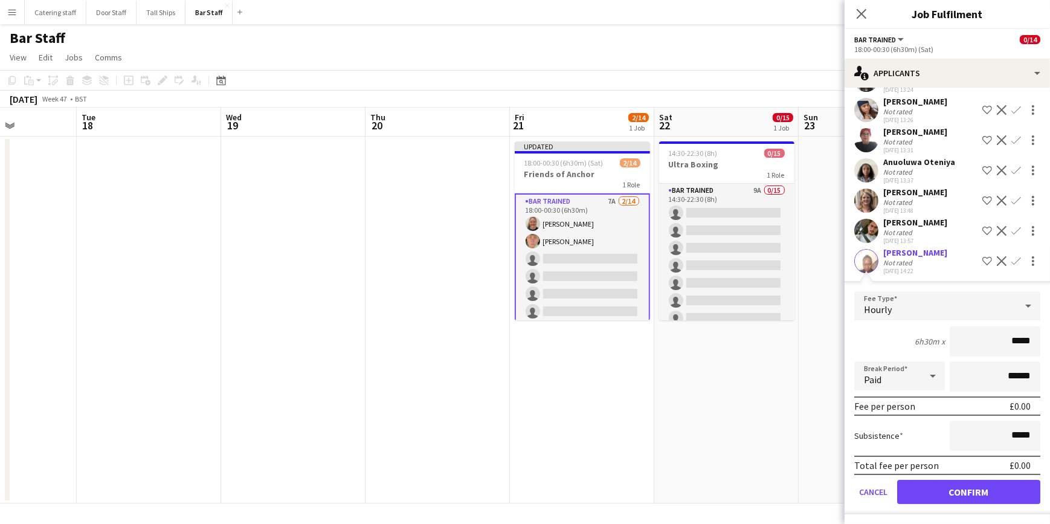
scroll to position [80, 0]
click at [949, 483] on button "Confirm" at bounding box center [968, 491] width 143 height 24
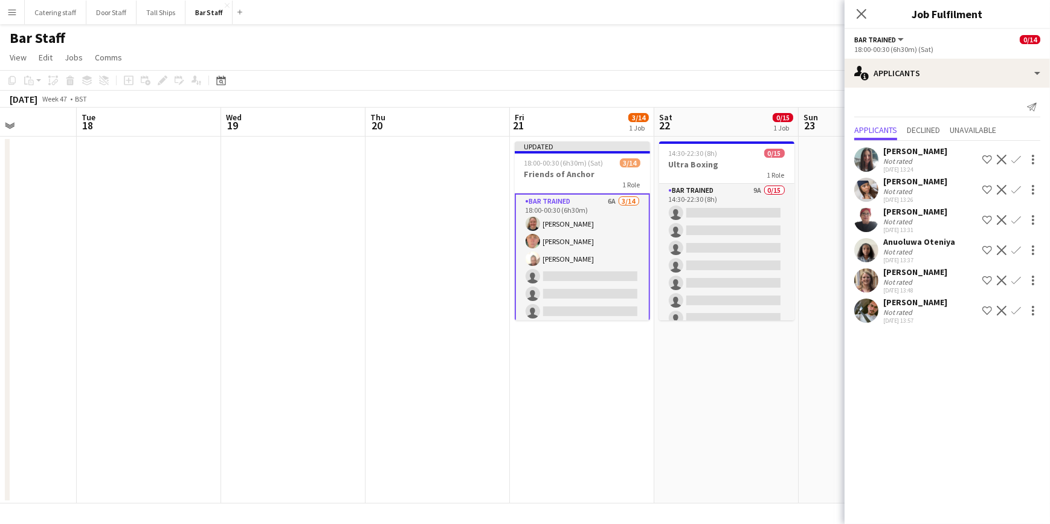
scroll to position [0, 0]
click at [1016, 309] on app-icon "Confirm" at bounding box center [1017, 311] width 10 height 10
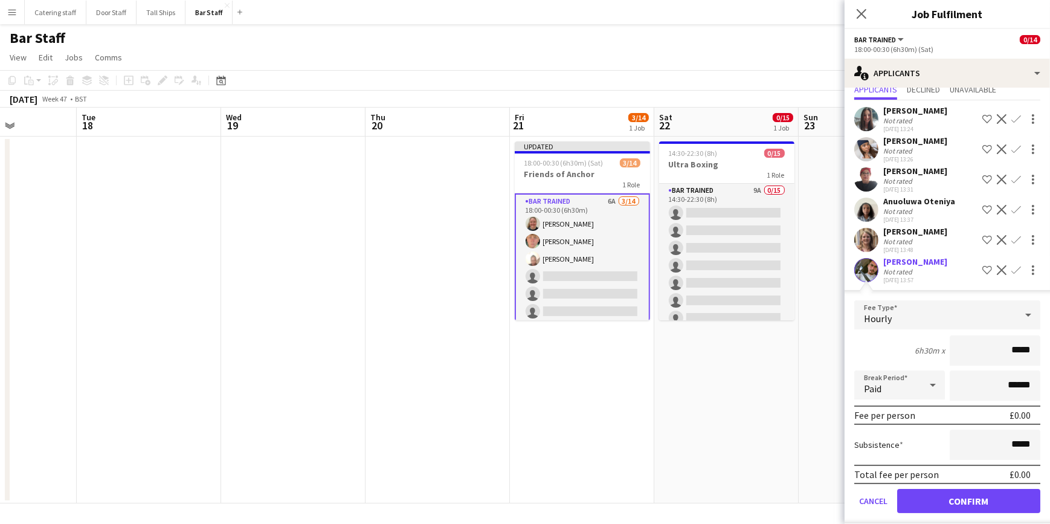
scroll to position [50, 0]
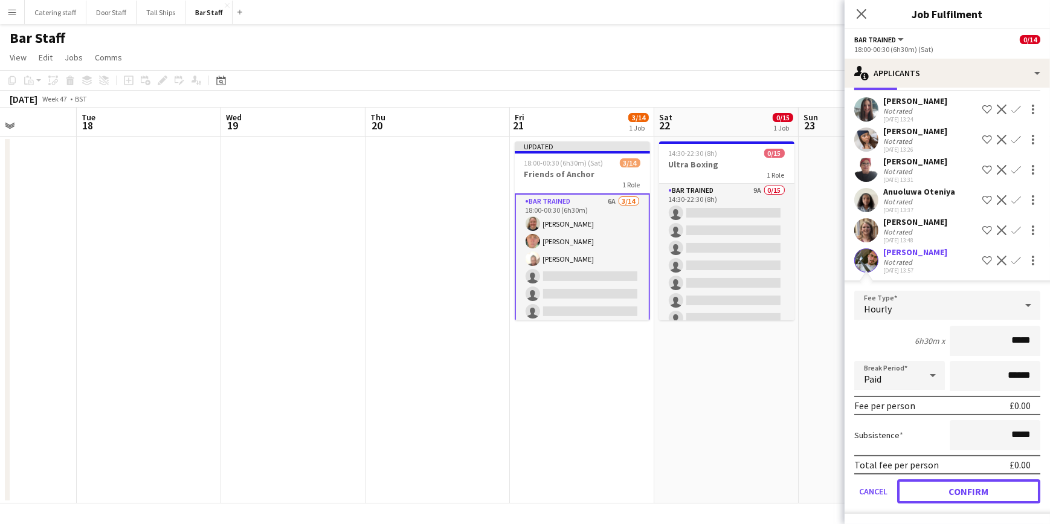
click at [957, 488] on button "Confirm" at bounding box center [968, 491] width 143 height 24
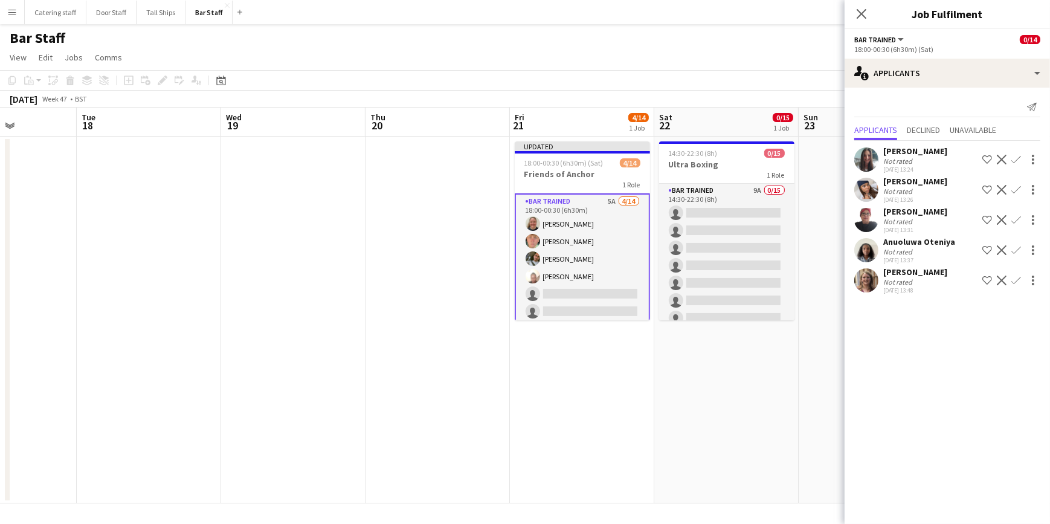
scroll to position [0, 0]
click at [1016, 277] on app-icon "Confirm" at bounding box center [1017, 281] width 10 height 10
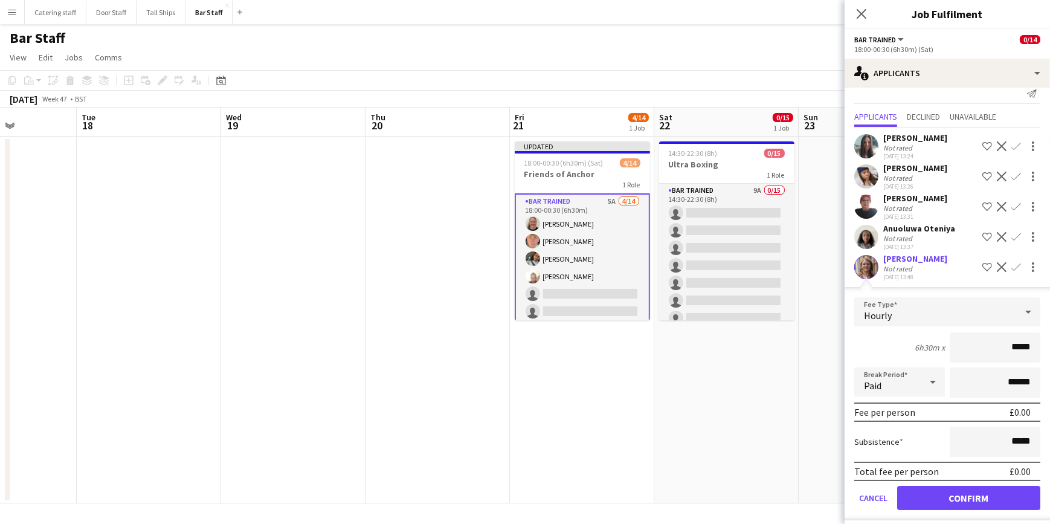
scroll to position [20, 0]
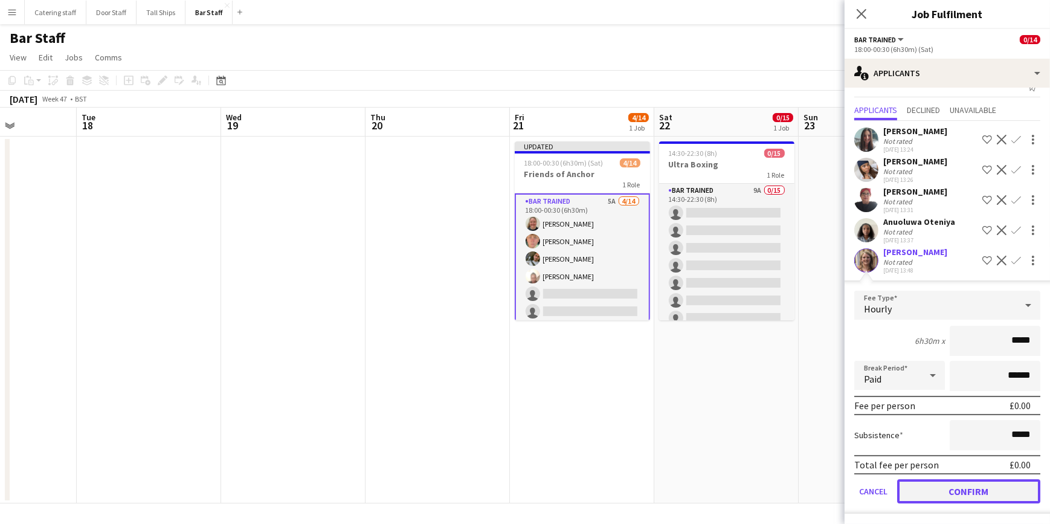
click at [967, 490] on button "Confirm" at bounding box center [968, 491] width 143 height 24
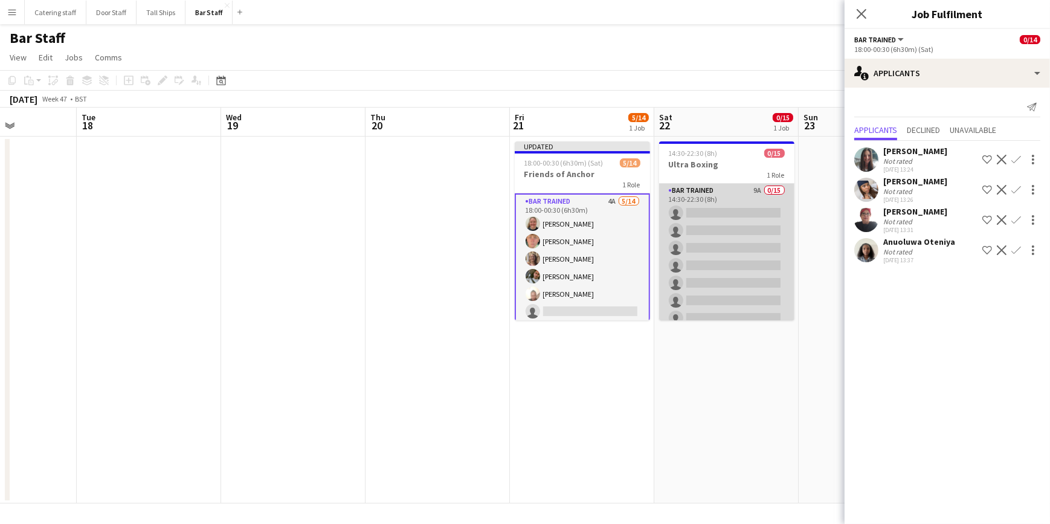
click at [737, 193] on app-card-role "Bar trained 9A 0/15 14:30-22:30 (8h) single-neutral-actions single-neutral-acti…" at bounding box center [726, 327] width 135 height 286
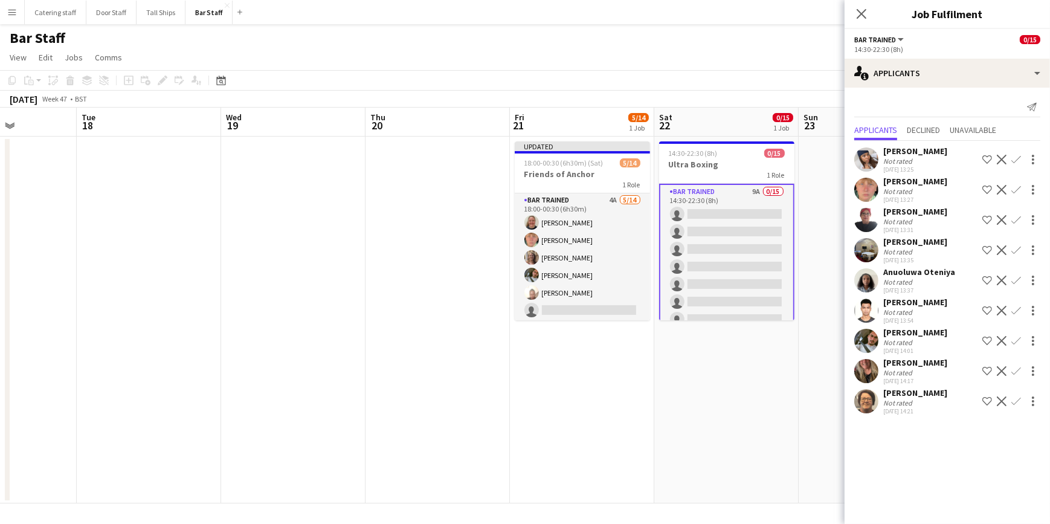
click at [1015, 187] on app-icon "Confirm" at bounding box center [1017, 190] width 10 height 10
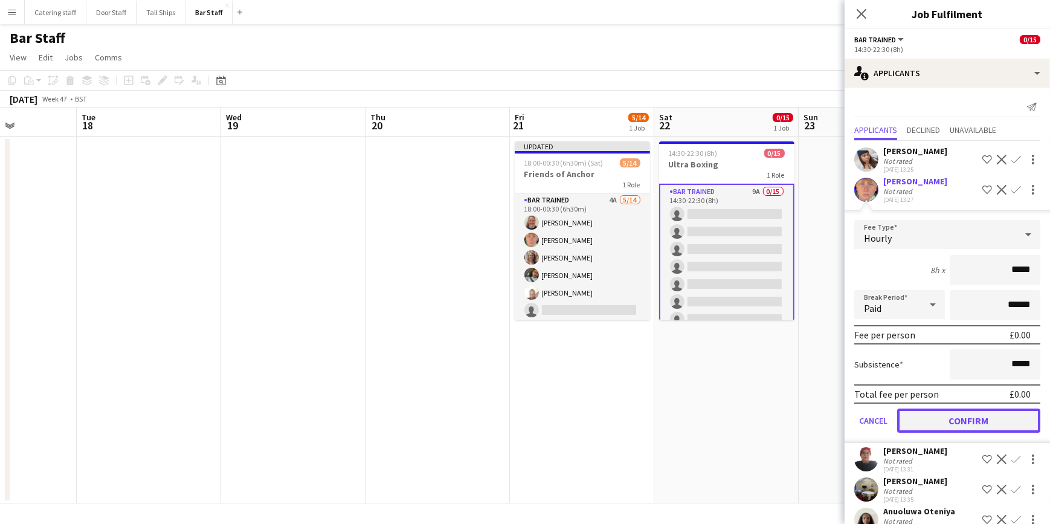
click at [998, 418] on button "Confirm" at bounding box center [968, 421] width 143 height 24
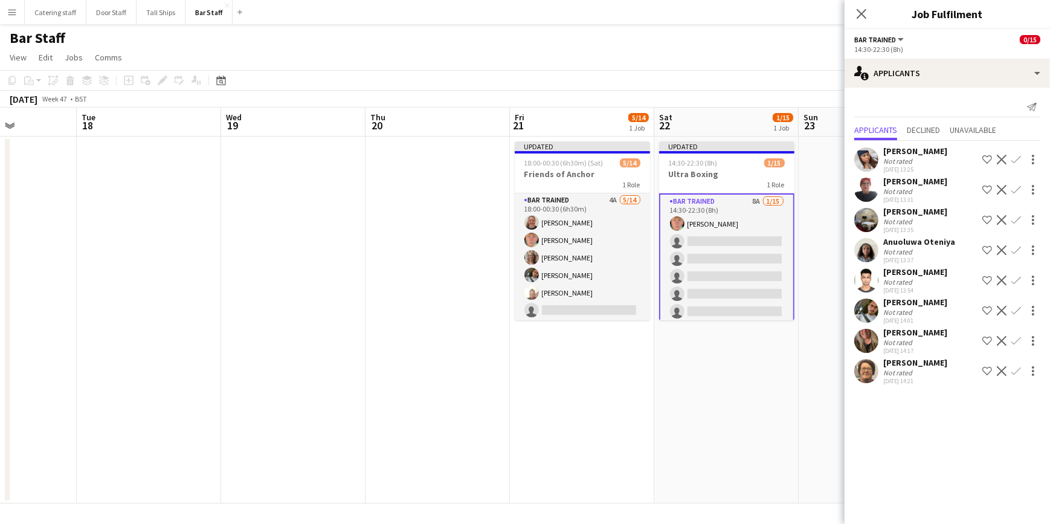
click at [1015, 341] on app-icon "Confirm" at bounding box center [1017, 341] width 10 height 10
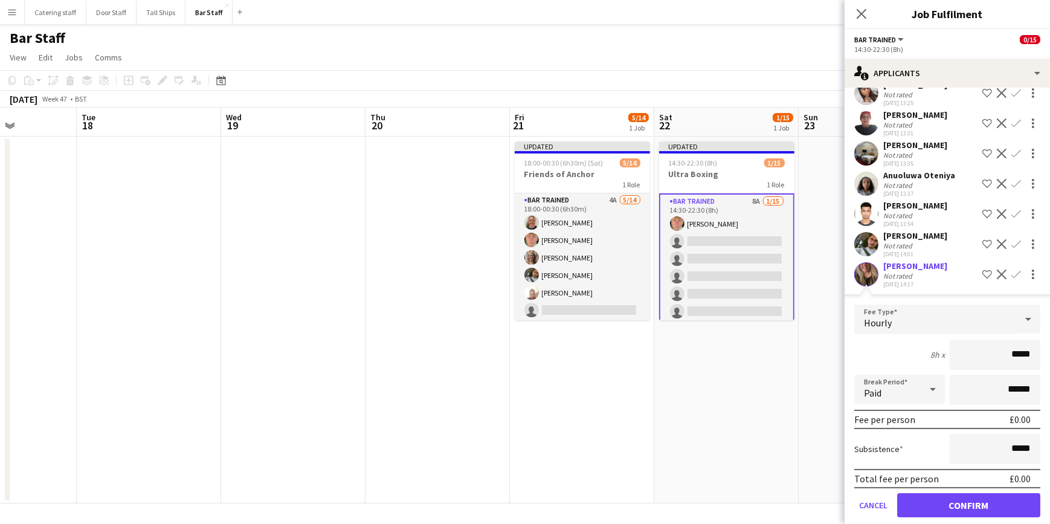
scroll to position [111, 0]
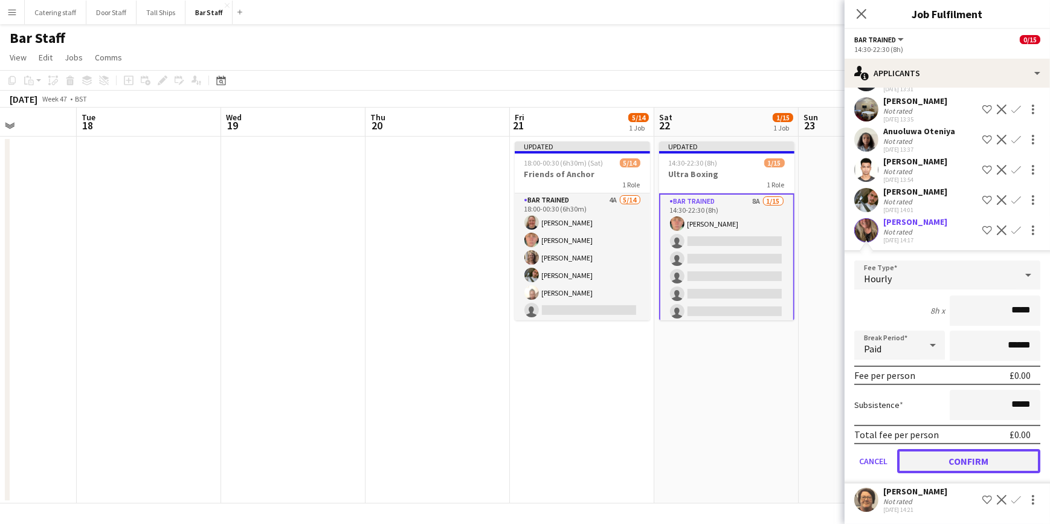
click at [954, 458] on button "Confirm" at bounding box center [968, 461] width 143 height 24
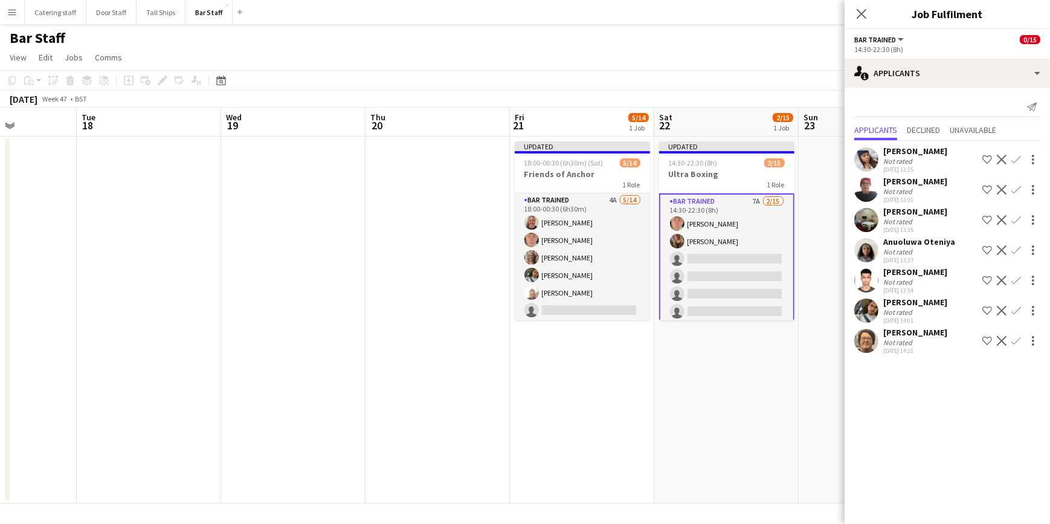
scroll to position [0, 0]
click at [1018, 341] on app-icon "Confirm" at bounding box center [1017, 341] width 10 height 10
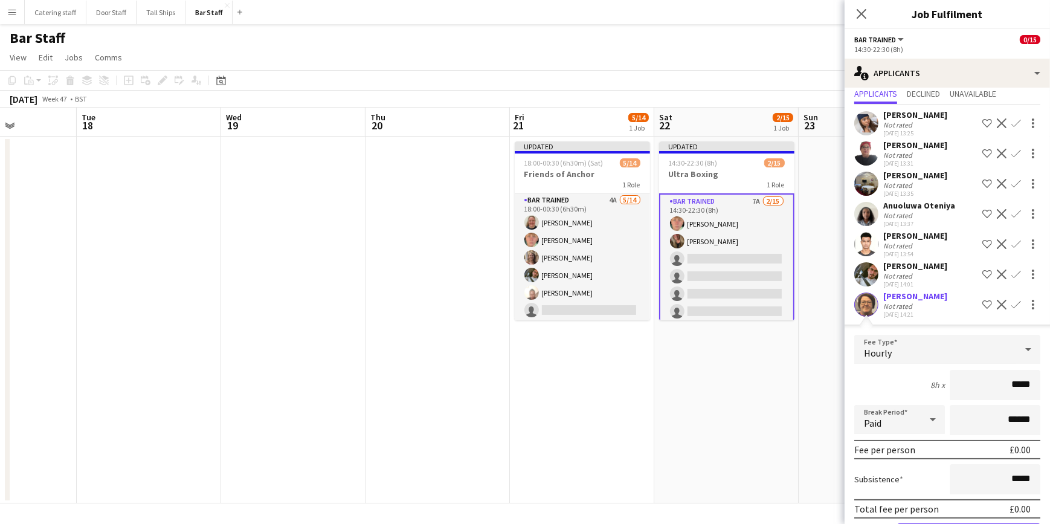
scroll to position [80, 0]
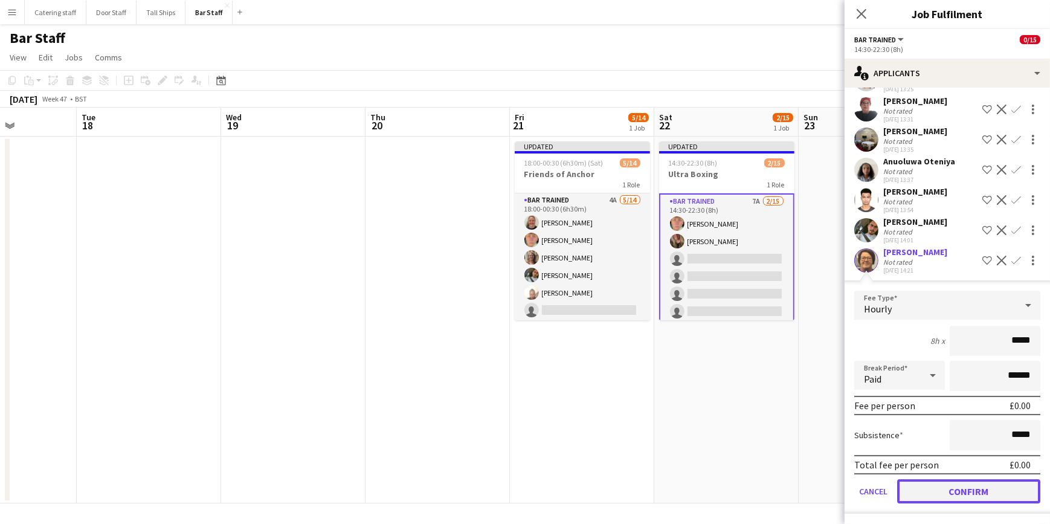
click at [966, 489] on button "Confirm" at bounding box center [968, 491] width 143 height 24
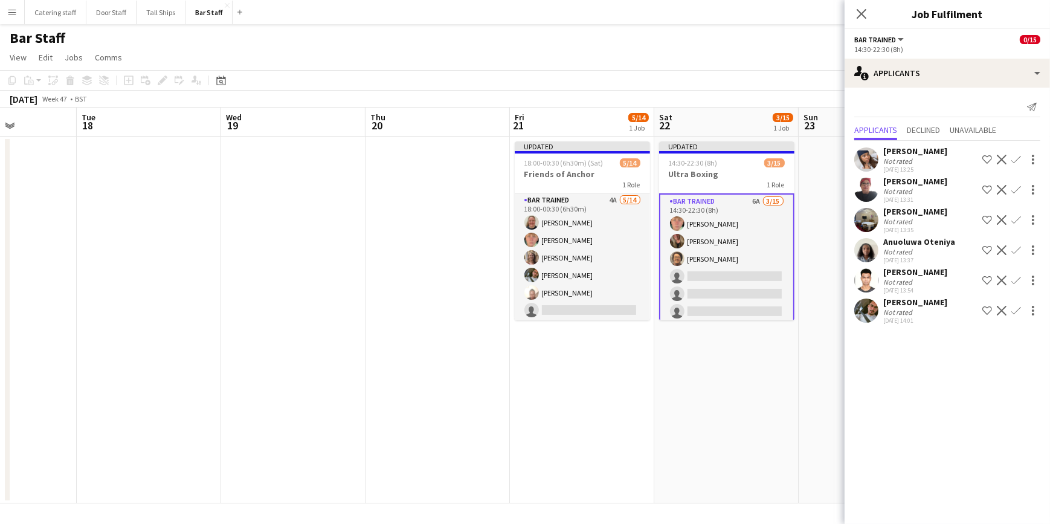
click at [824, 383] on app-date-cell at bounding box center [871, 320] width 144 height 367
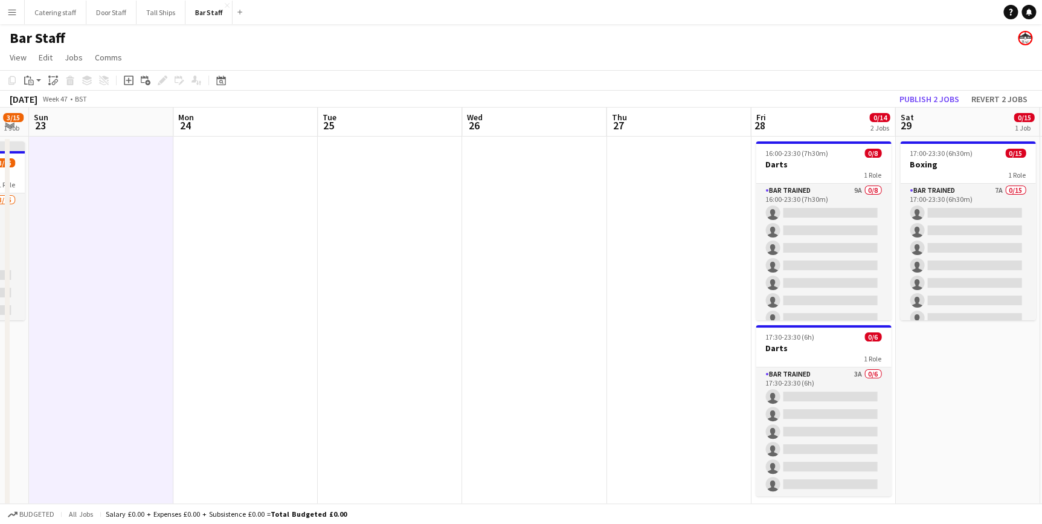
scroll to position [0, 314]
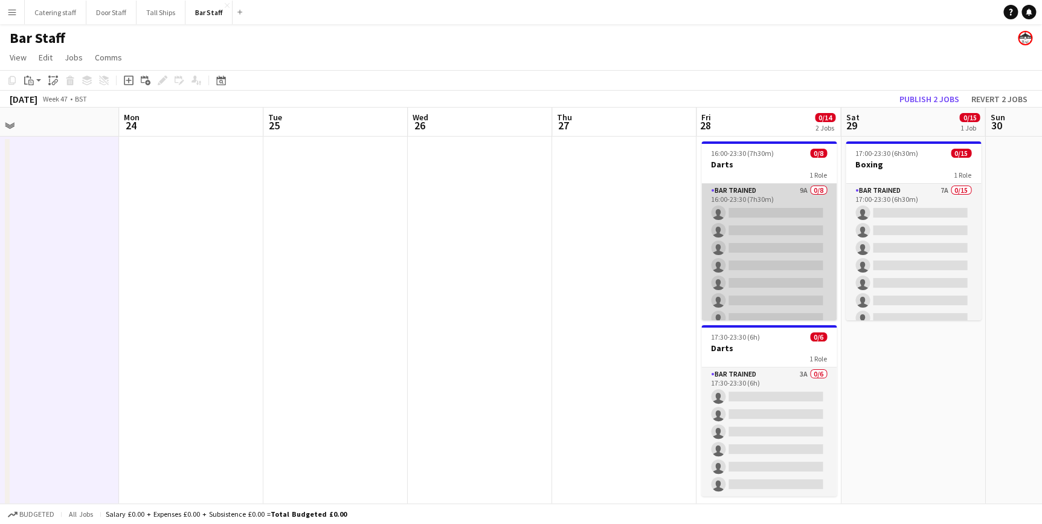
click at [772, 193] on app-card-role "Bar trained 9A 0/8 16:00-23:30 (7h30m) single-neutral-actions single-neutral-ac…" at bounding box center [769, 266] width 135 height 164
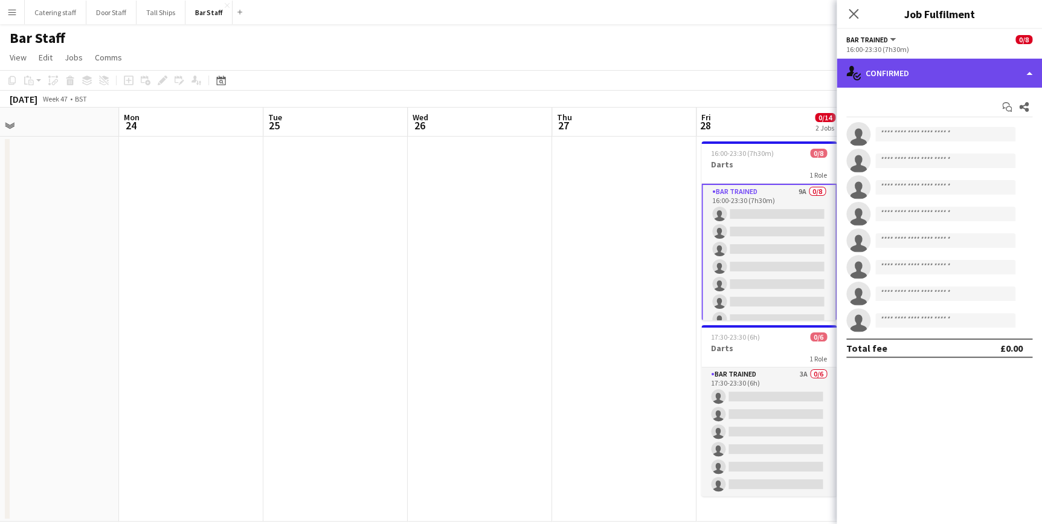
click at [910, 86] on div "single-neutral-actions-check-2 Confirmed" at bounding box center [939, 73] width 205 height 29
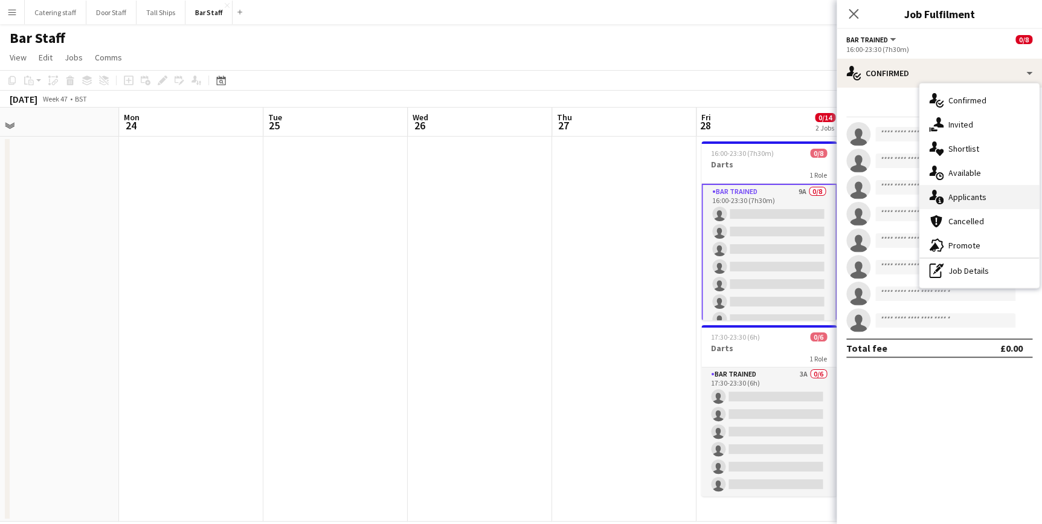
click at [954, 192] on span "Applicants" at bounding box center [968, 197] width 38 height 11
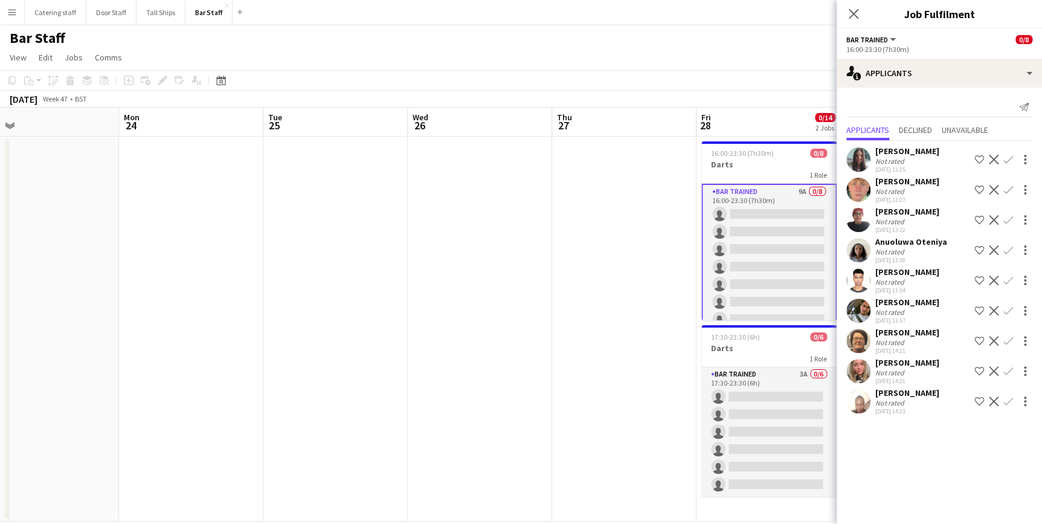
click at [1009, 398] on app-icon "Confirm" at bounding box center [1009, 401] width 10 height 10
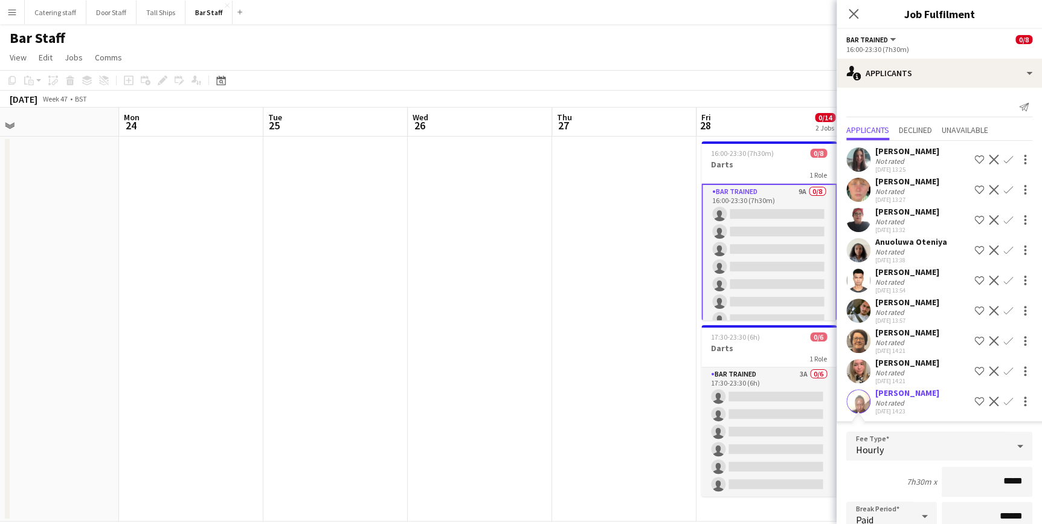
scroll to position [141, 0]
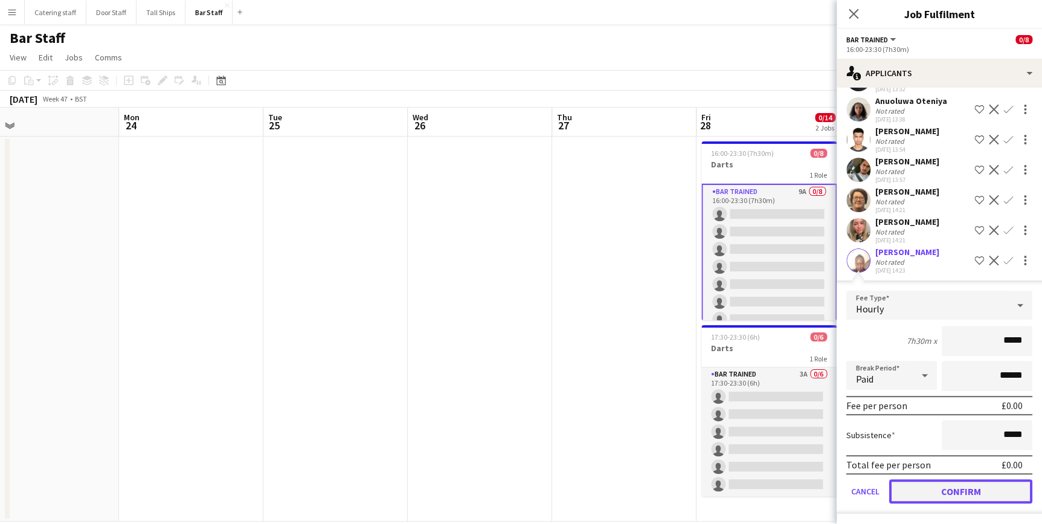
click at [979, 489] on button "Confirm" at bounding box center [961, 491] width 143 height 24
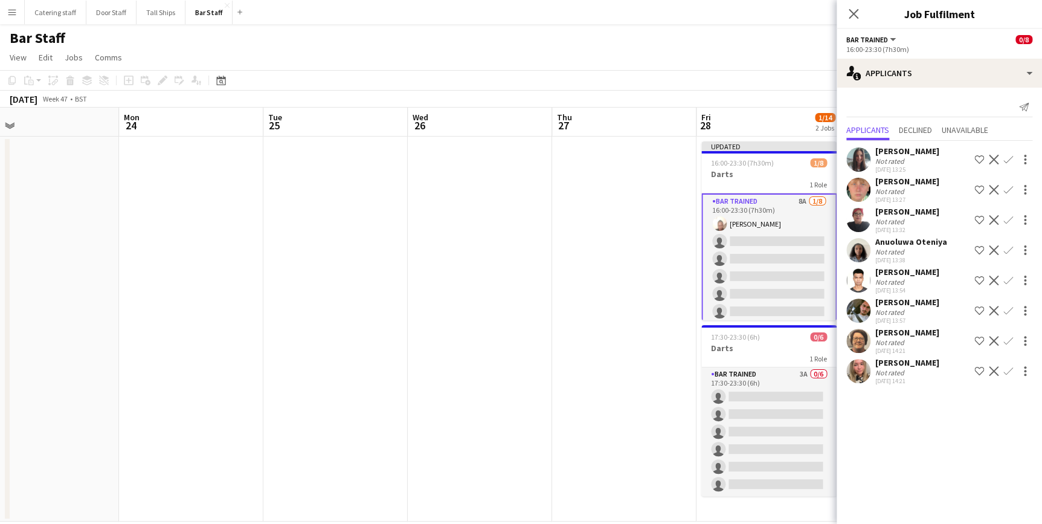
scroll to position [0, 0]
click at [1009, 367] on app-icon "Confirm" at bounding box center [1009, 371] width 10 height 10
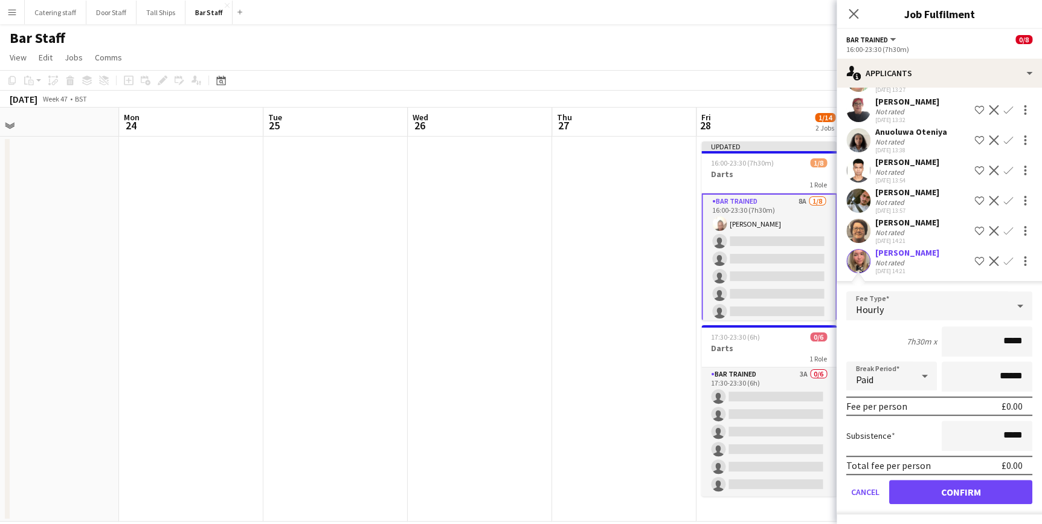
scroll to position [111, 0]
click at [971, 494] on button "Confirm" at bounding box center [961, 491] width 143 height 24
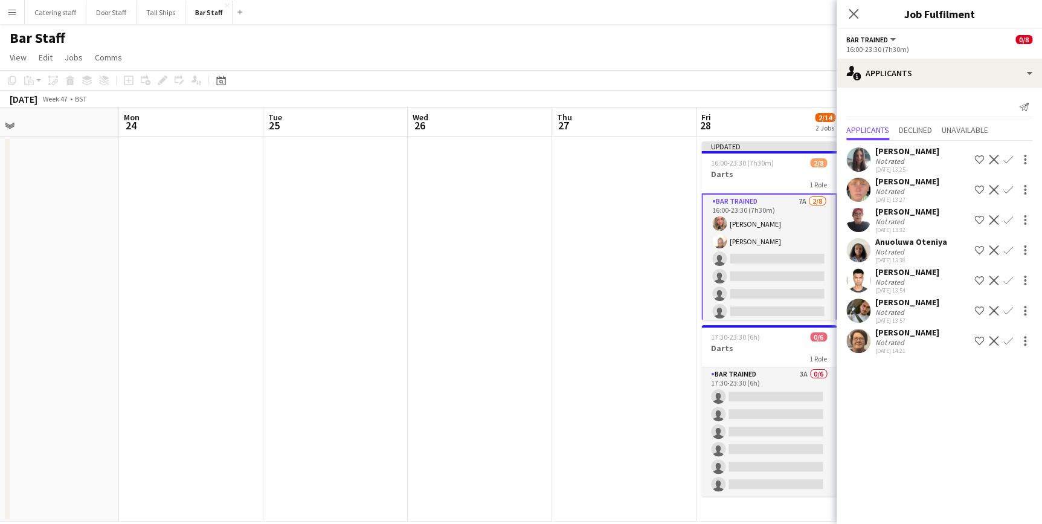
click at [1007, 340] on app-icon "Confirm" at bounding box center [1009, 341] width 10 height 10
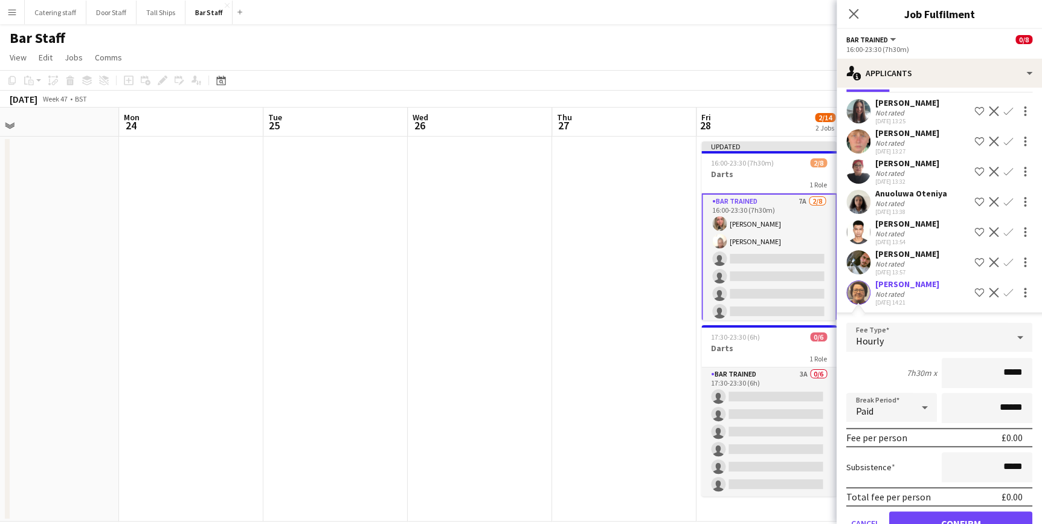
scroll to position [80, 0]
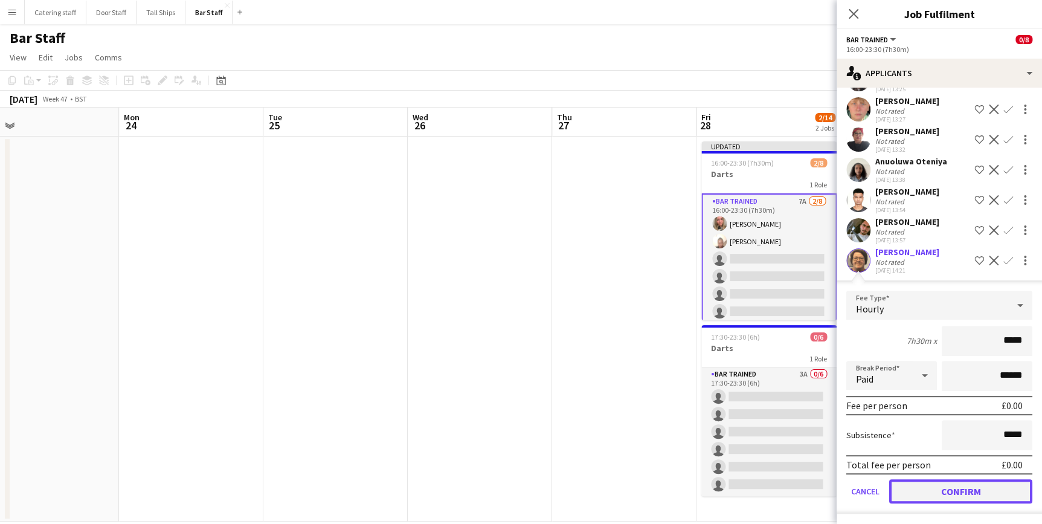
click at [981, 483] on button "Confirm" at bounding box center [961, 491] width 143 height 24
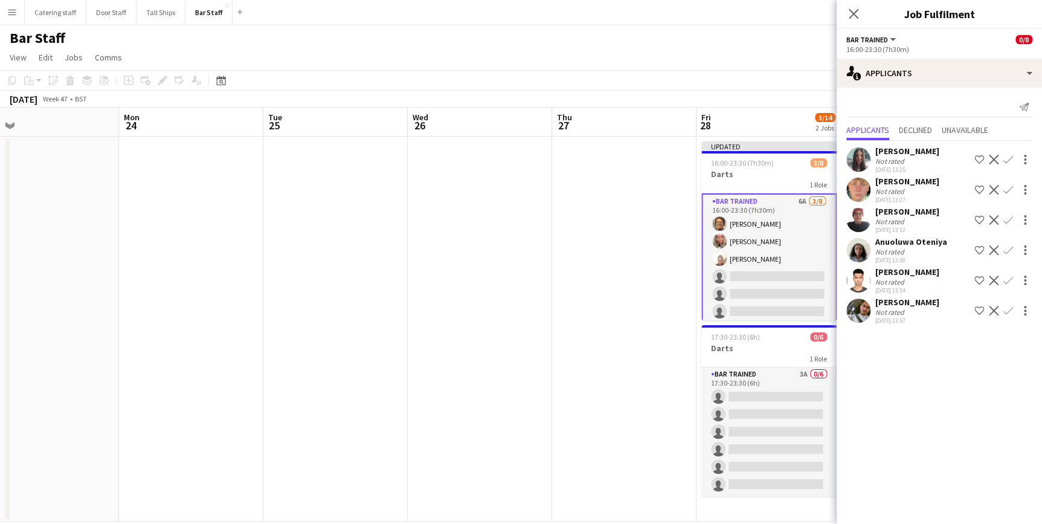
scroll to position [0, 0]
click at [1006, 309] on app-icon "Confirm" at bounding box center [1009, 311] width 10 height 10
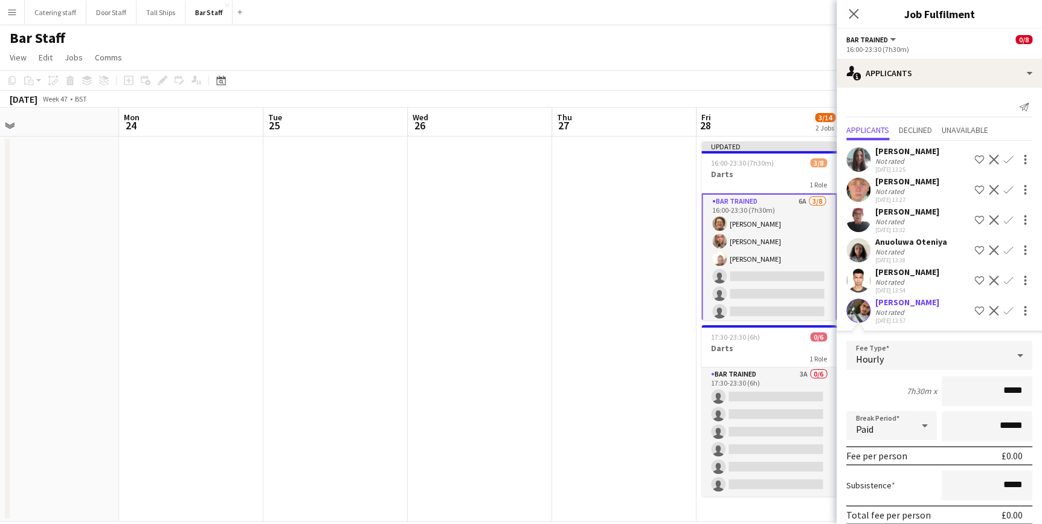
click at [1004, 190] on app-icon "Confirm" at bounding box center [1009, 190] width 10 height 10
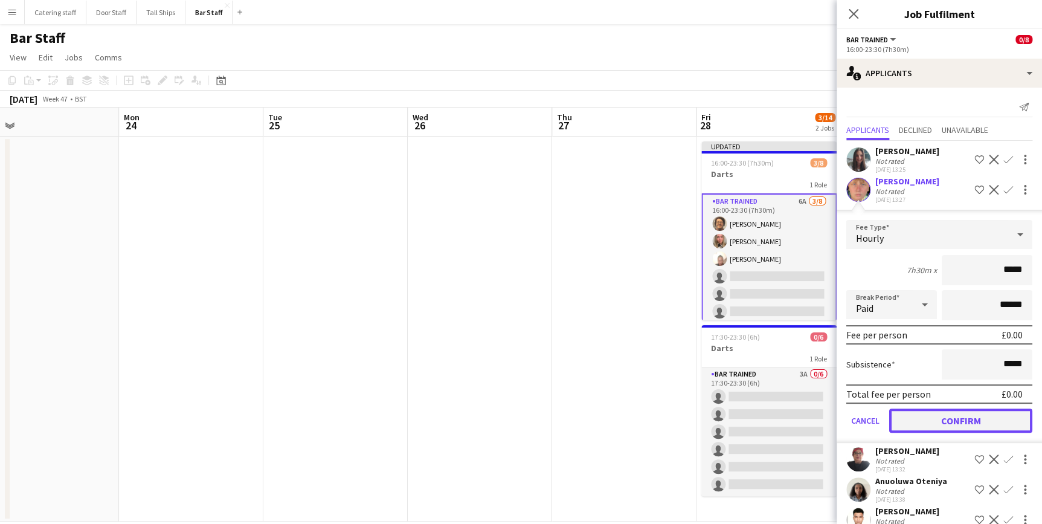
click at [987, 423] on button "Confirm" at bounding box center [961, 421] width 143 height 24
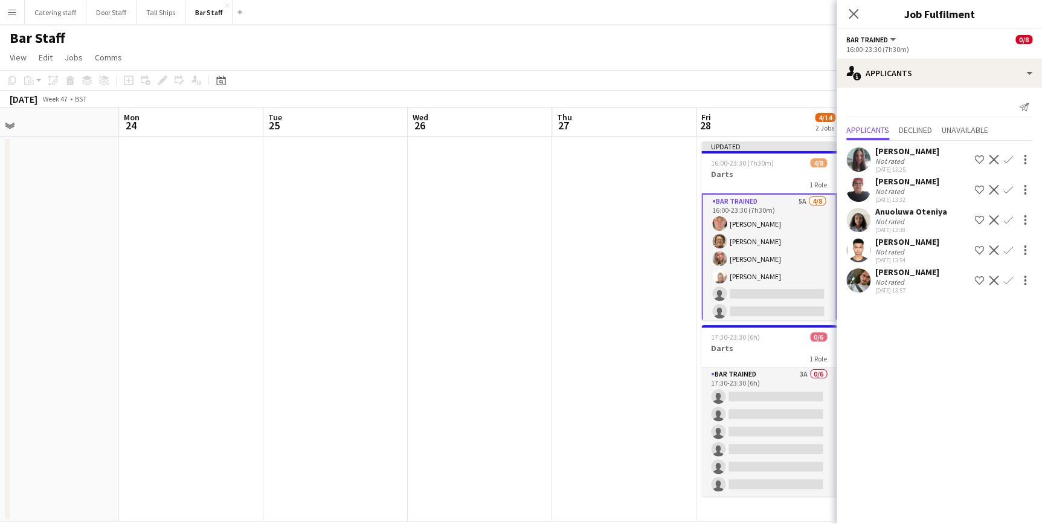
click at [1006, 279] on app-icon "Confirm" at bounding box center [1009, 281] width 10 height 10
click at [1009, 282] on app-icon "Confirm" at bounding box center [1009, 281] width 10 height 10
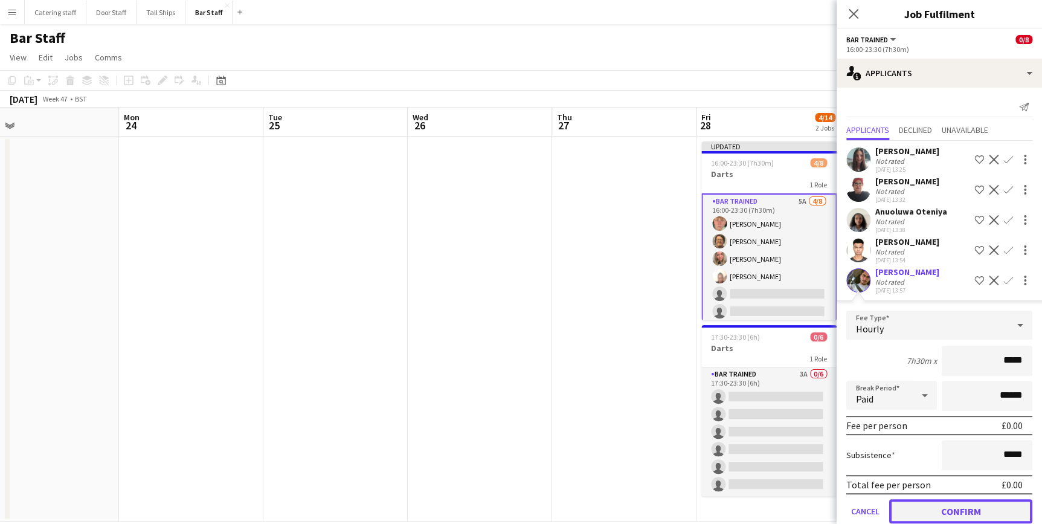
click at [978, 505] on button "Confirm" at bounding box center [961, 511] width 143 height 24
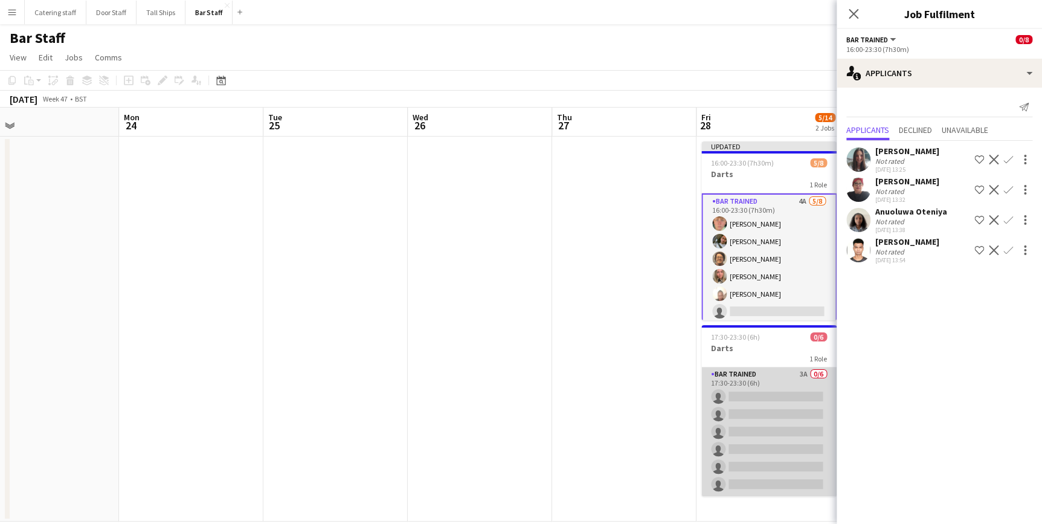
click at [770, 378] on app-card-role "Bar trained 3A 0/6 17:30-23:30 (6h) single-neutral-actions single-neutral-actio…" at bounding box center [769, 431] width 135 height 129
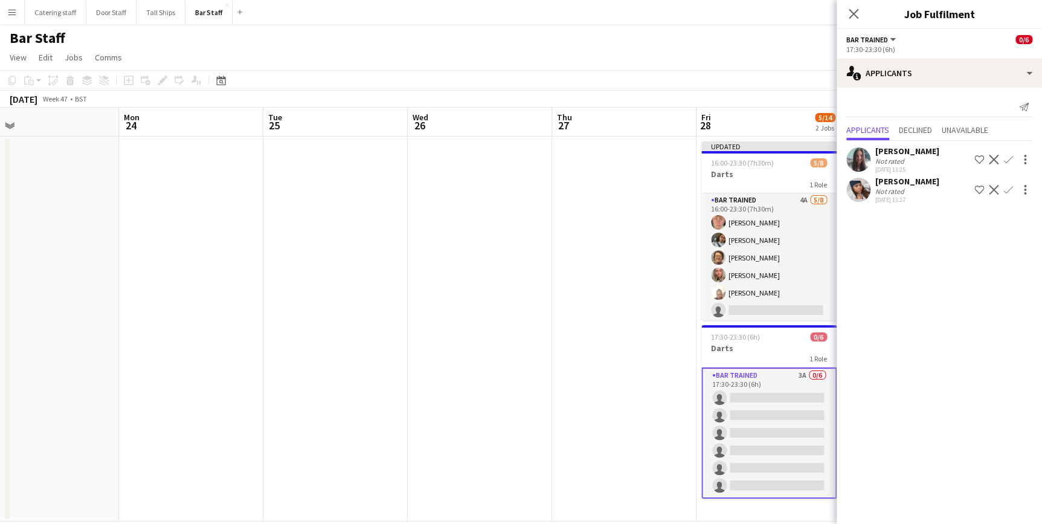
click at [677, 283] on app-date-cell at bounding box center [624, 329] width 144 height 385
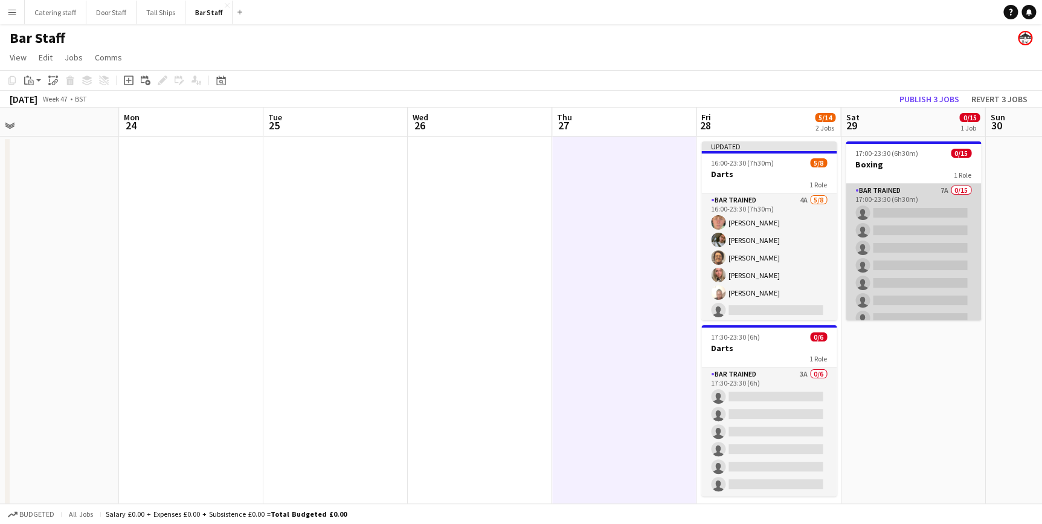
click at [894, 198] on app-card-role "Bar trained 7A 0/15 17:00-23:30 (6h30m) single-neutral-actions single-neutral-a…" at bounding box center [913, 327] width 135 height 286
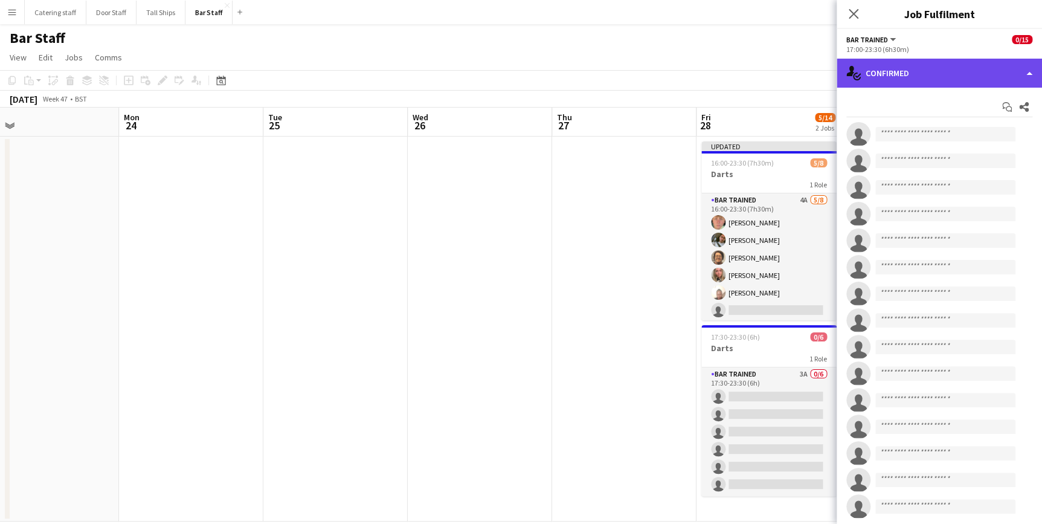
click at [948, 75] on div "single-neutral-actions-check-2 Confirmed" at bounding box center [939, 73] width 205 height 29
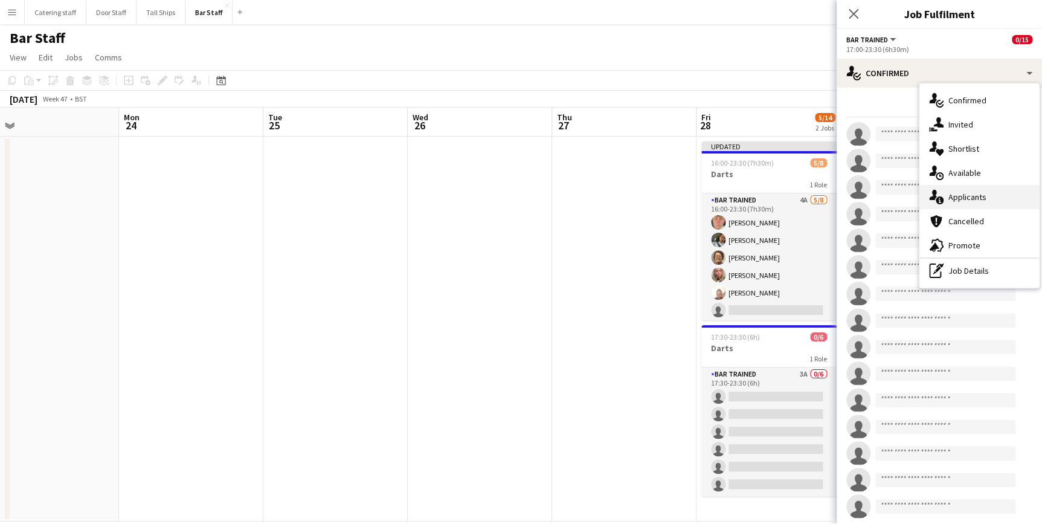
click at [959, 187] on div "single-neutral-actions-information Applicants" at bounding box center [980, 197] width 120 height 24
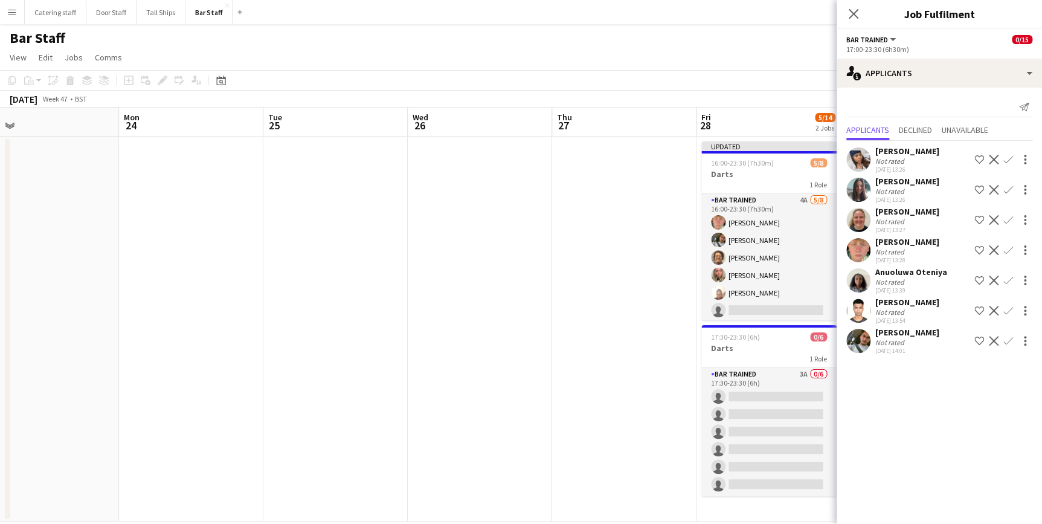
click at [1009, 255] on app-icon "Confirm" at bounding box center [1009, 250] width 10 height 10
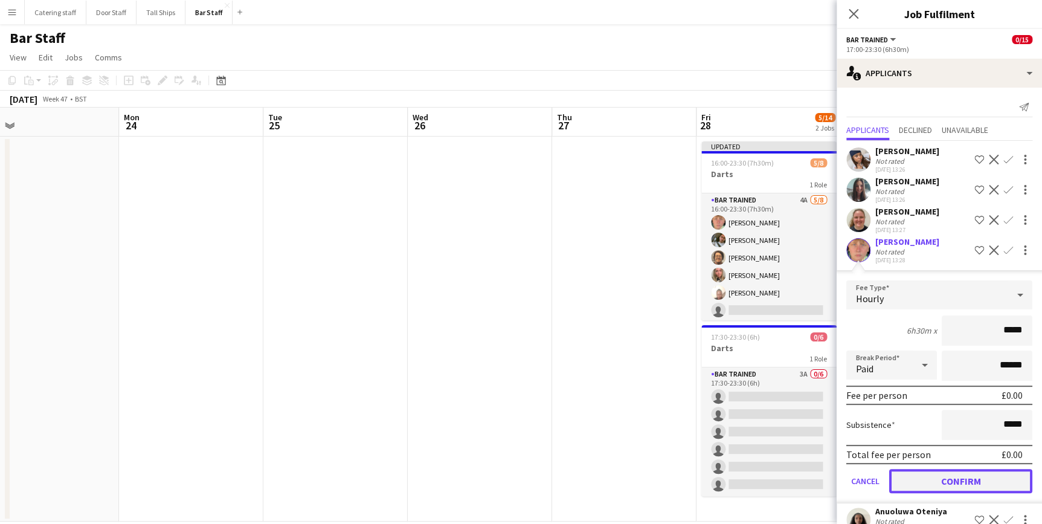
click at [963, 490] on button "Confirm" at bounding box center [961, 481] width 143 height 24
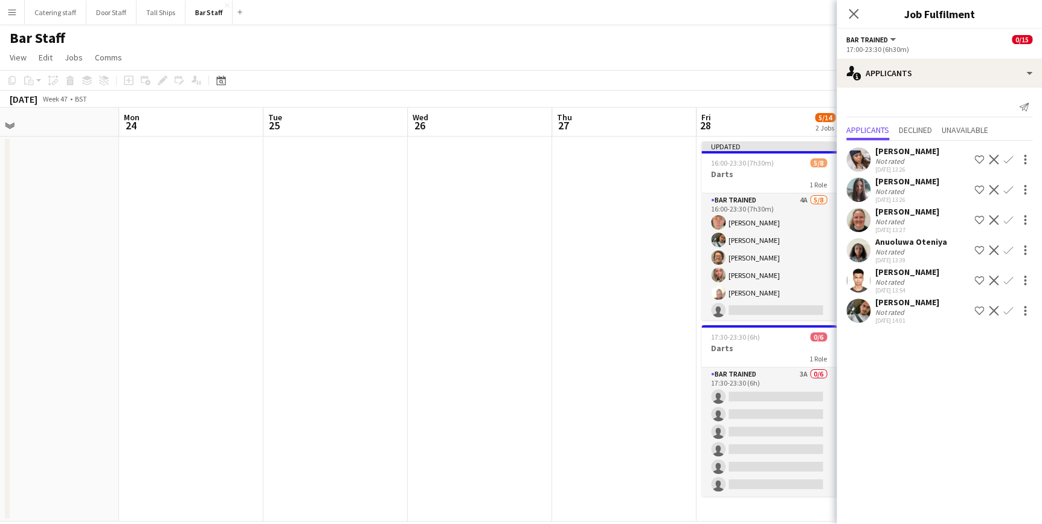
click at [1006, 224] on app-icon "Confirm" at bounding box center [1009, 220] width 10 height 10
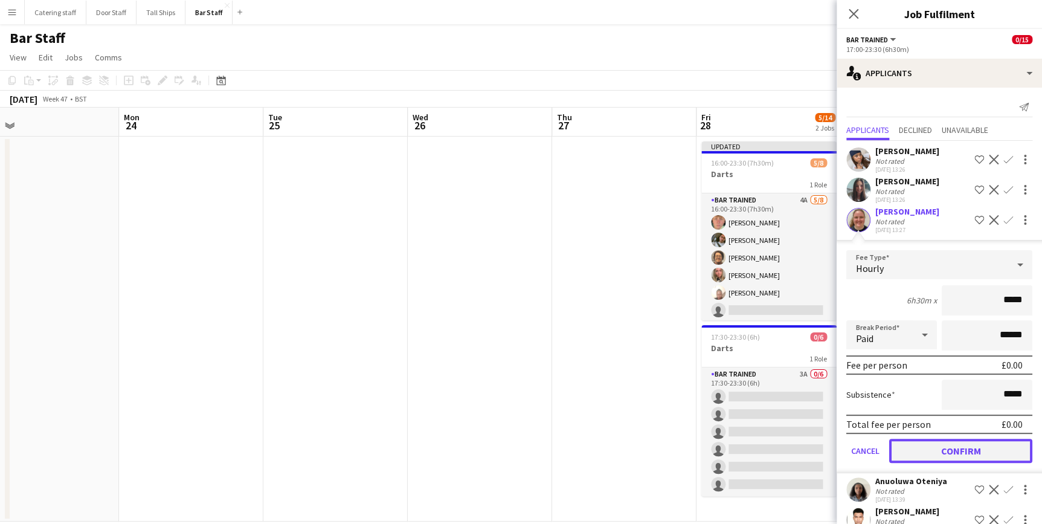
click at [955, 453] on button "Confirm" at bounding box center [961, 451] width 143 height 24
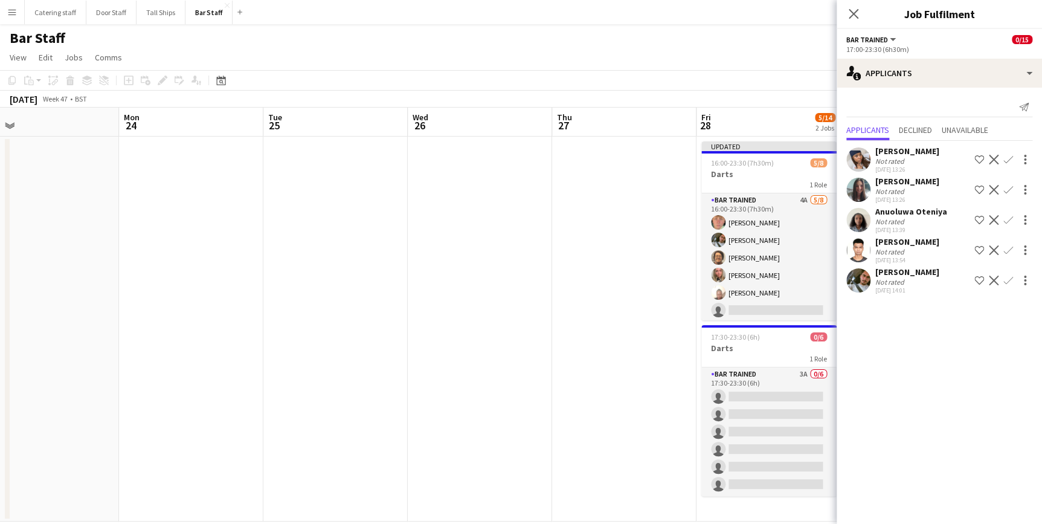
drag, startPoint x: 665, startPoint y: 303, endPoint x: 672, endPoint y: 304, distance: 6.8
click at [666, 303] on app-date-cell at bounding box center [624, 329] width 144 height 385
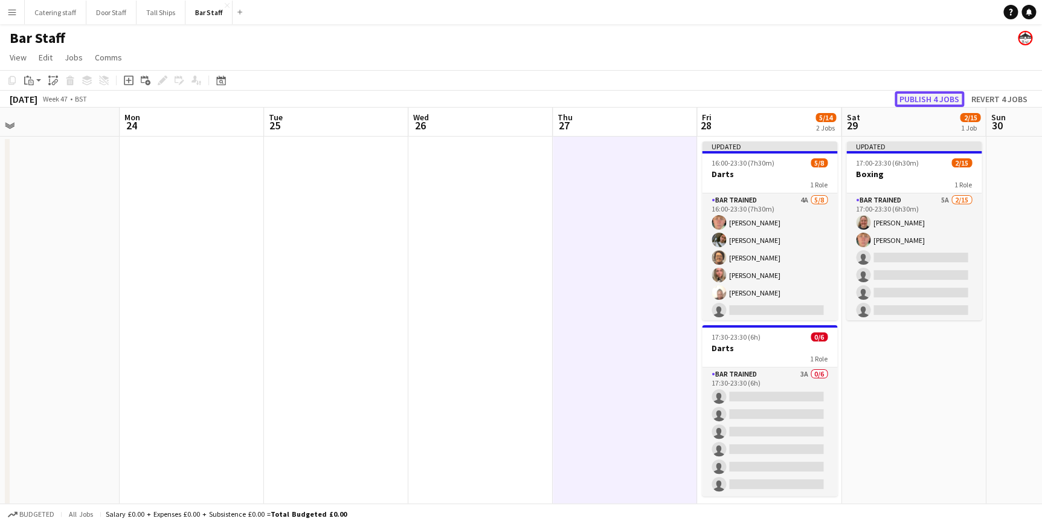
click at [929, 101] on button "Publish 4 jobs" at bounding box center [929, 99] width 69 height 16
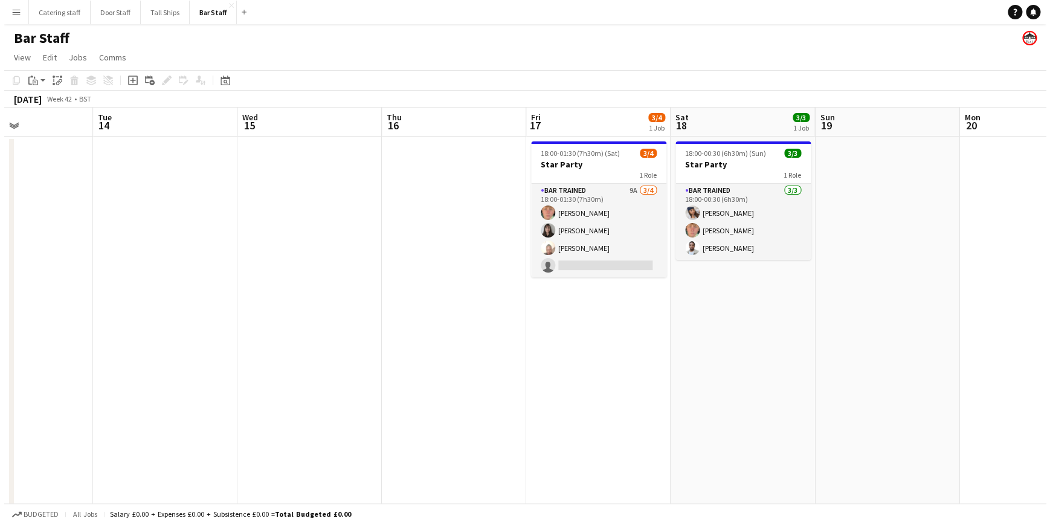
scroll to position [0, 341]
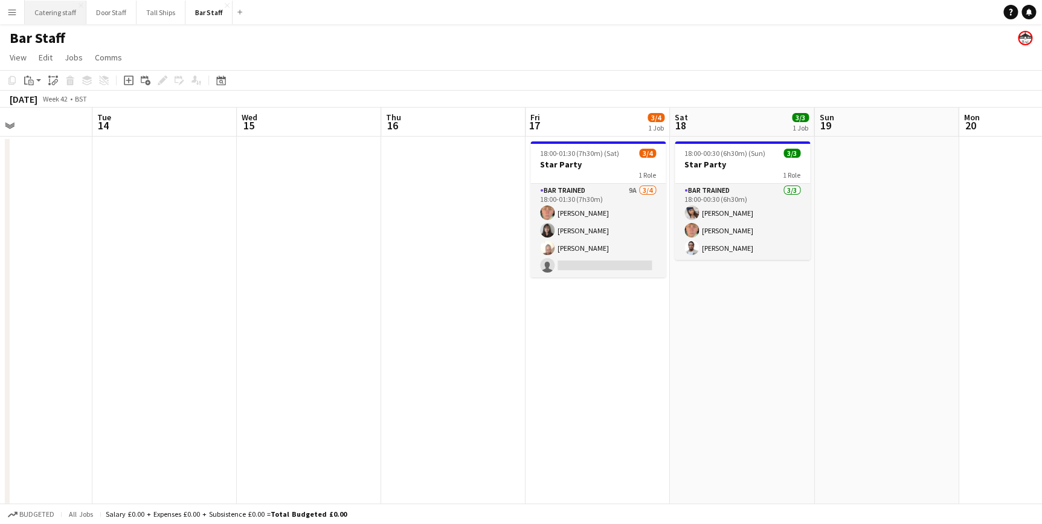
click at [62, 12] on button "Catering staff Close" at bounding box center [56, 13] width 62 height 24
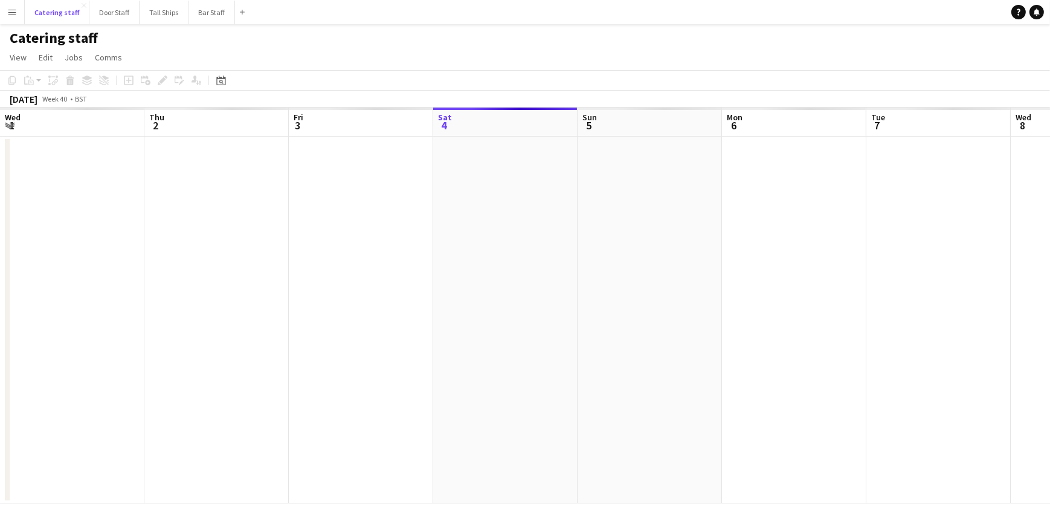
scroll to position [0, 289]
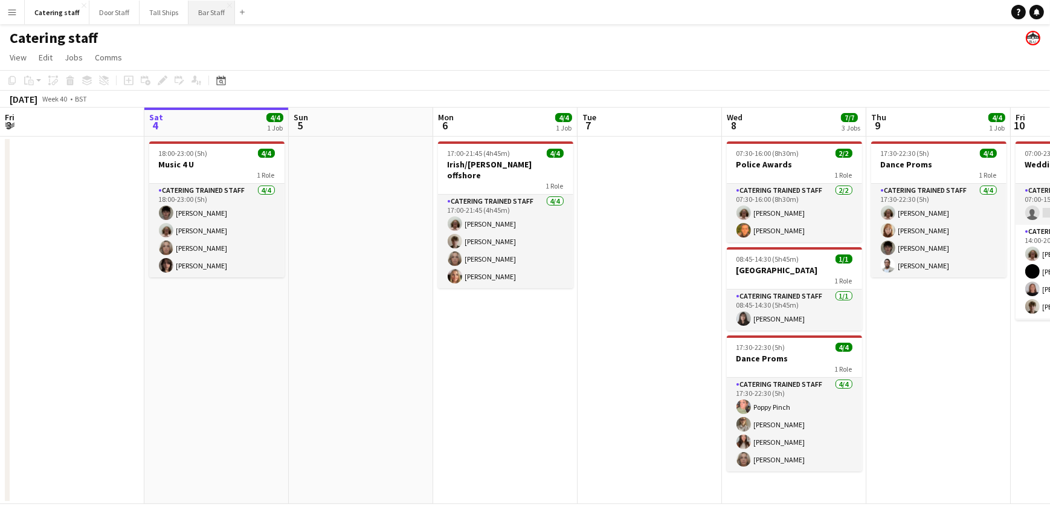
click at [201, 15] on button "Bar Staff Close" at bounding box center [212, 13] width 47 height 24
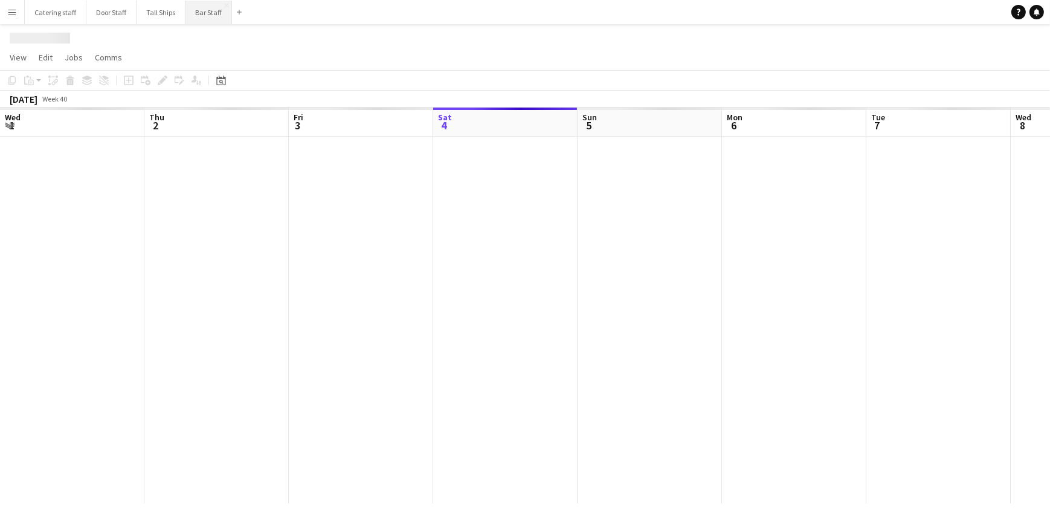
scroll to position [0, 289]
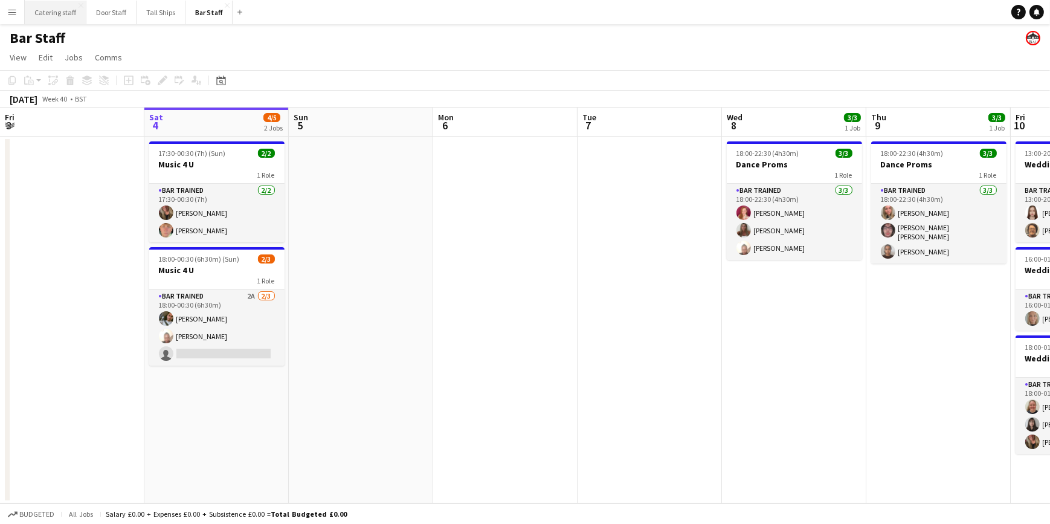
click at [49, 8] on button "Catering staff Close" at bounding box center [56, 13] width 62 height 24
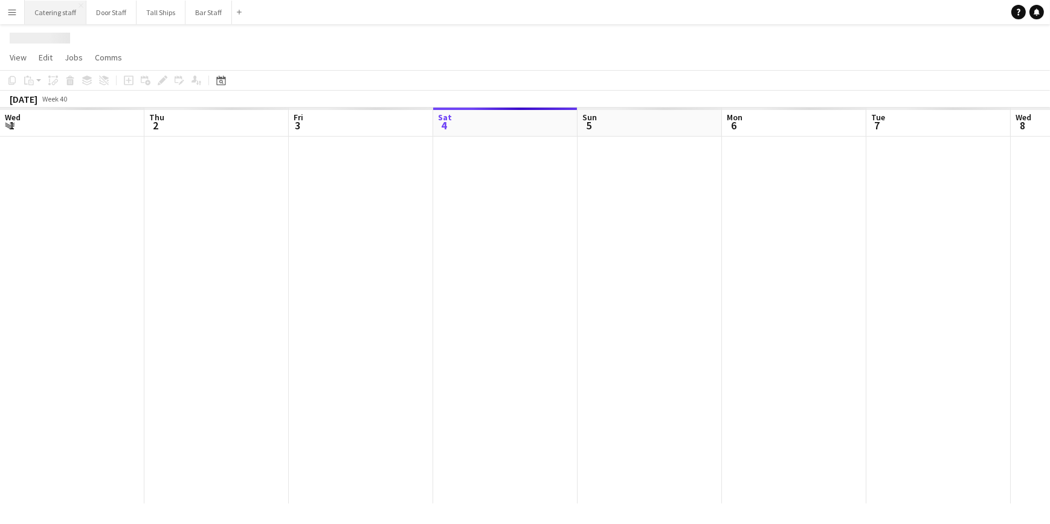
scroll to position [0, 289]
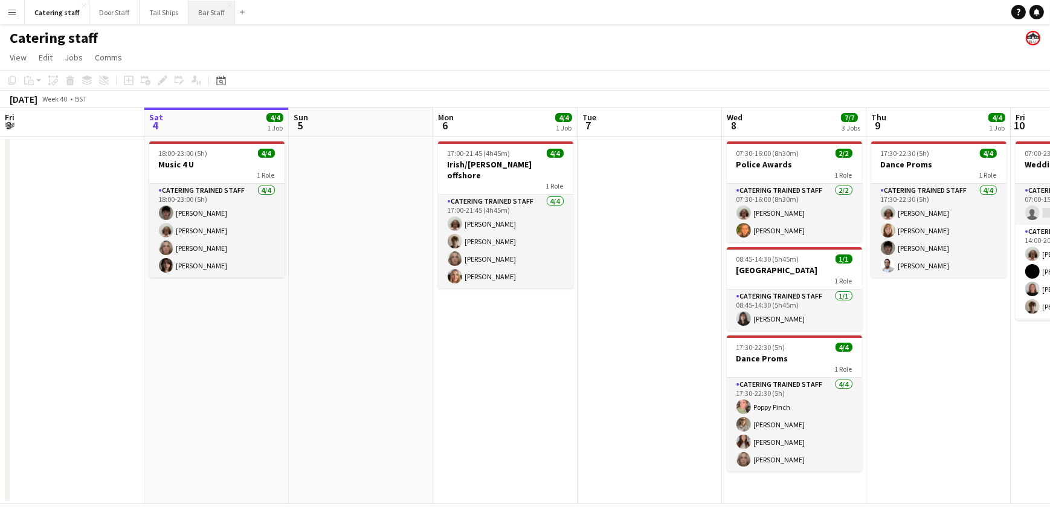
click at [201, 15] on button "Bar Staff Close" at bounding box center [212, 13] width 47 height 24
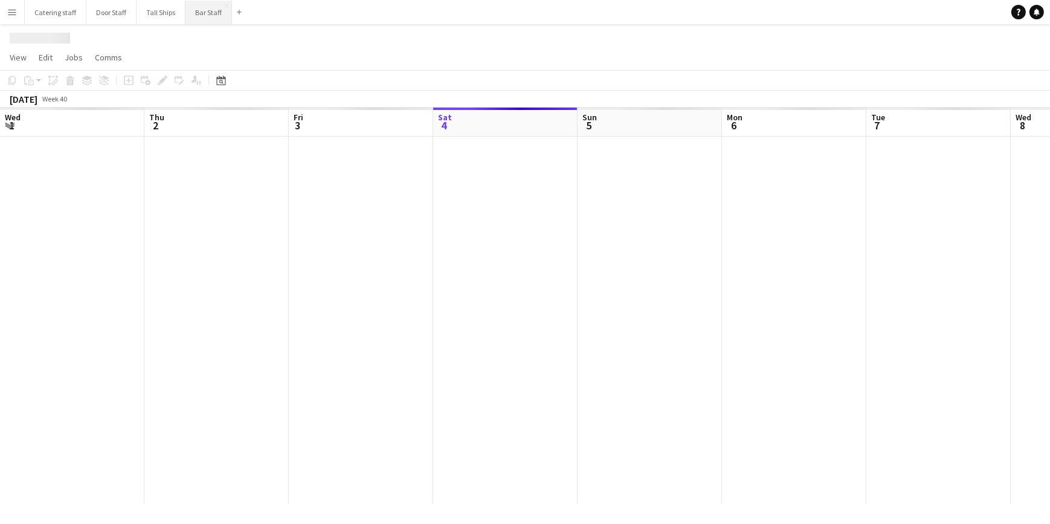
scroll to position [0, 289]
